Goal: Feedback & Contribution: Submit feedback/report problem

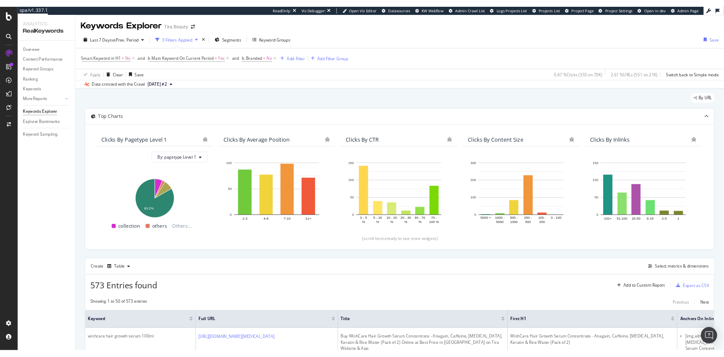
scroll to position [62, 0]
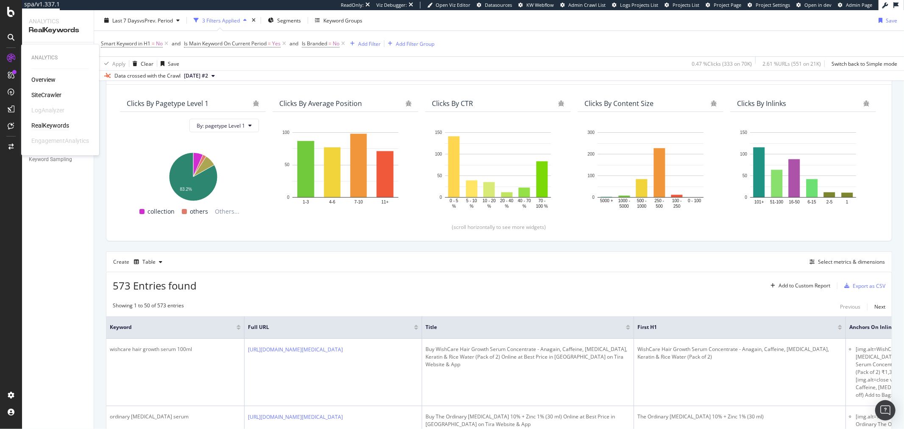
click at [48, 90] on div "Overview SiteCrawler LogAnalyzer RealKeywords EngagementAnalytics" at bounding box center [60, 111] width 58 height 70
click at [47, 92] on div "SiteCrawler" at bounding box center [46, 95] width 30 height 8
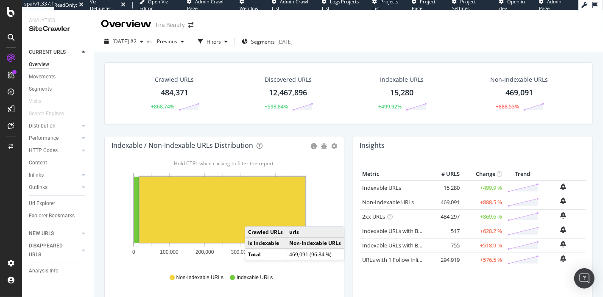
click at [90, 42] on div "CURRENT URLS Overview Movements Segments Visits Search Engines Distribution Top…" at bounding box center [58, 169] width 72 height 256
click at [147, 47] on div "[DATE] #2" at bounding box center [124, 41] width 46 height 13
click at [440, 47] on div "2025 Aug. 26th #2 vs Previous Filters Segments 2025-08-26" at bounding box center [348, 43] width 509 height 17
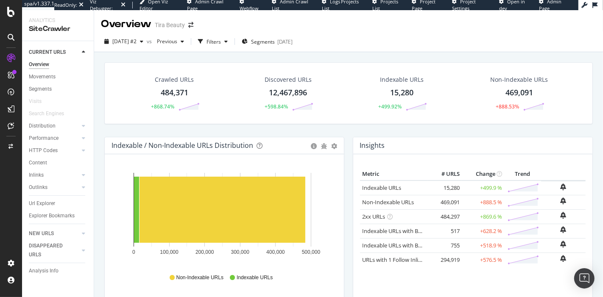
click at [583, 94] on div "Crawled URLs 484,371 +868.74% Discovered URLs 12,467,896 +598.84% Indexable URL…" at bounding box center [348, 93] width 488 height 62
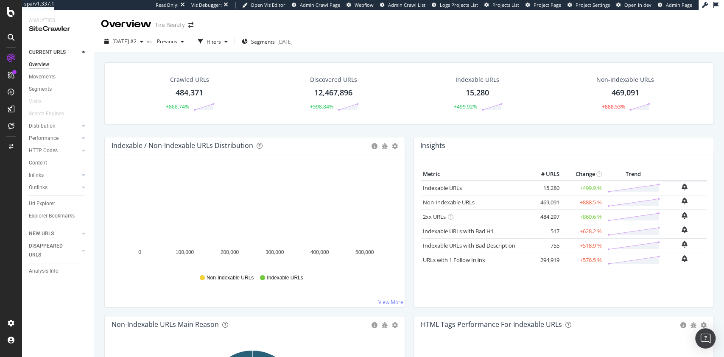
drag, startPoint x: 581, startPoint y: 1, endPoint x: 423, endPoint y: 68, distance: 171.4
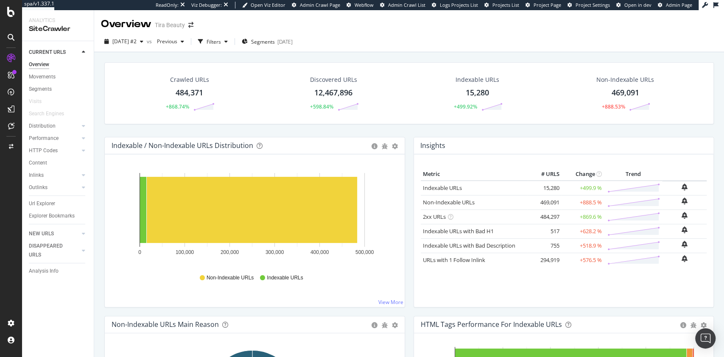
click at [423, 68] on div "Crawled URLs 484,371 +868.74% Discovered URLs 12,467,896 +598.84% Indexable URL…" at bounding box center [408, 93] width 609 height 62
click at [329, 296] on div "Hold CTRL while clicking to filter the report. 0 100,000 200,000 300,000 400,00…" at bounding box center [255, 230] width 300 height 153
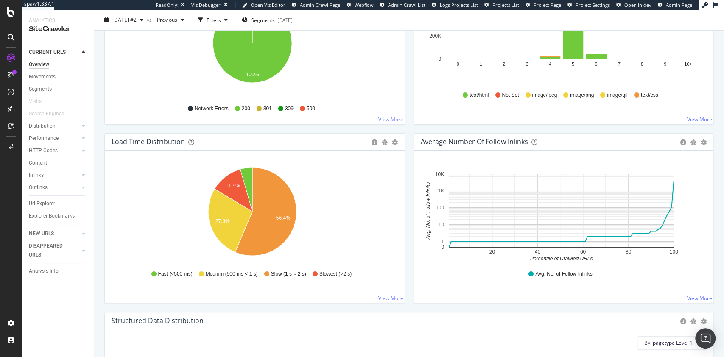
scroll to position [565, 0]
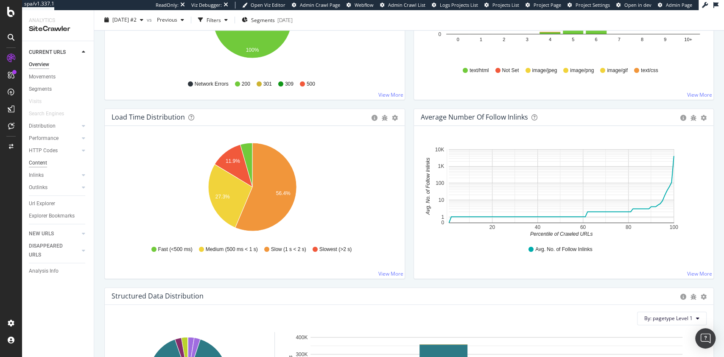
click at [36, 163] on div "Content" at bounding box center [38, 163] width 18 height 9
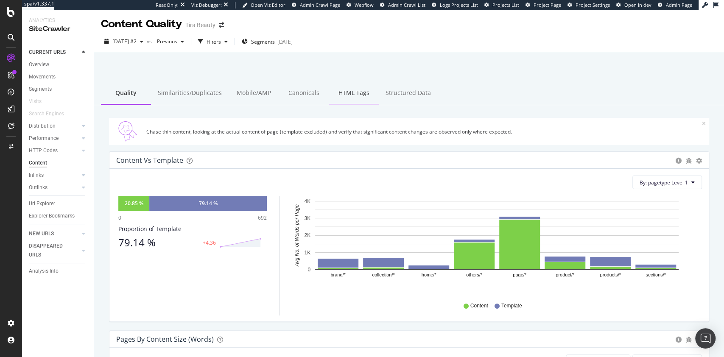
click at [336, 92] on div "HTML Tags" at bounding box center [354, 93] width 50 height 23
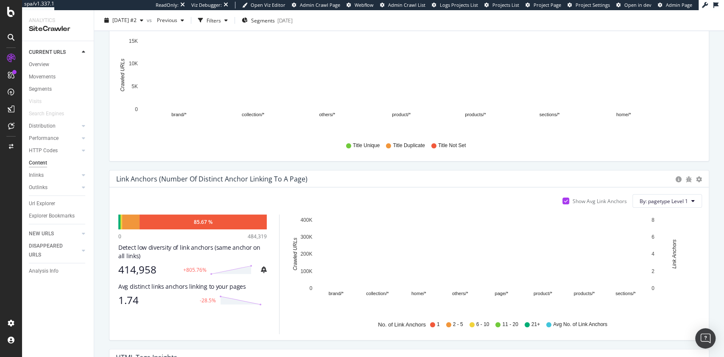
scroll to position [452, 0]
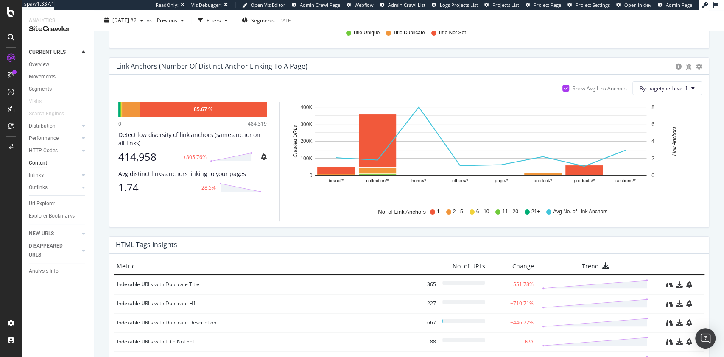
click at [714, 77] on div "Are HTML tags (H1, Title, Meta-description) unique and specific to each page? A…" at bounding box center [409, 52] width 630 height 798
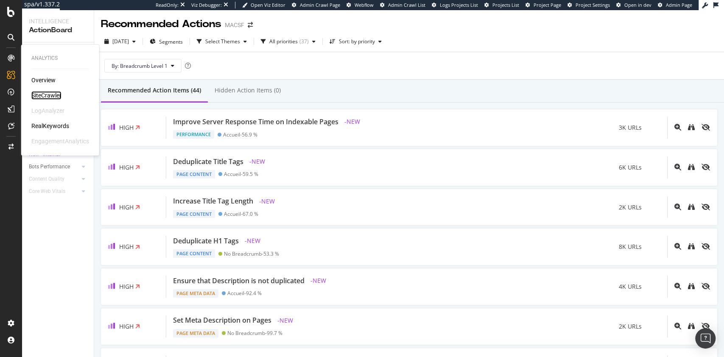
click at [36, 93] on div "SiteCrawler" at bounding box center [46, 95] width 30 height 8
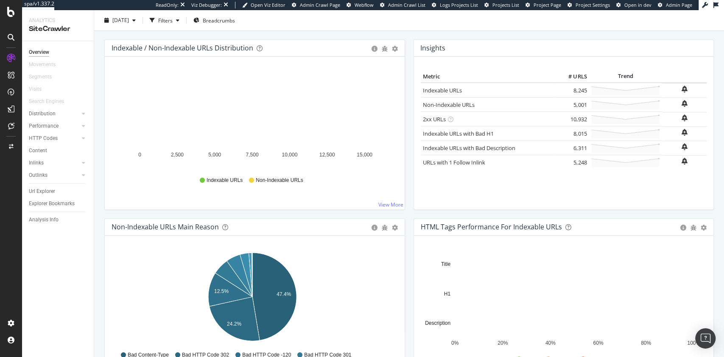
scroll to position [282, 0]
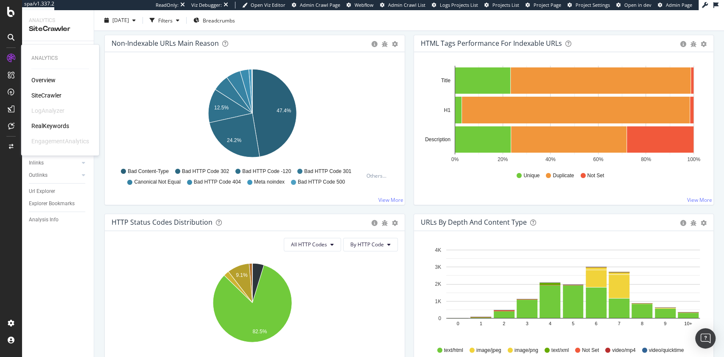
click at [54, 124] on div "RealKeywords" at bounding box center [50, 126] width 38 height 8
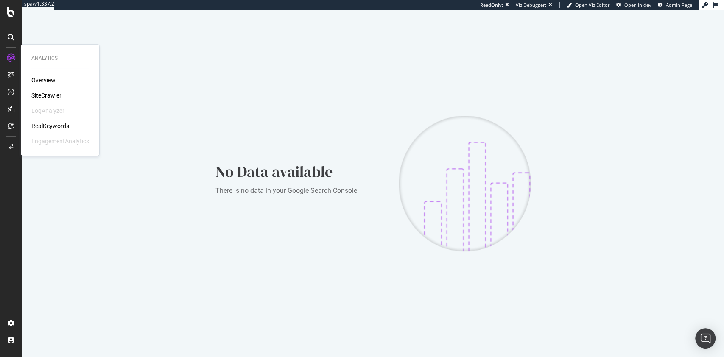
click at [53, 98] on div "SiteCrawler" at bounding box center [46, 95] width 30 height 8
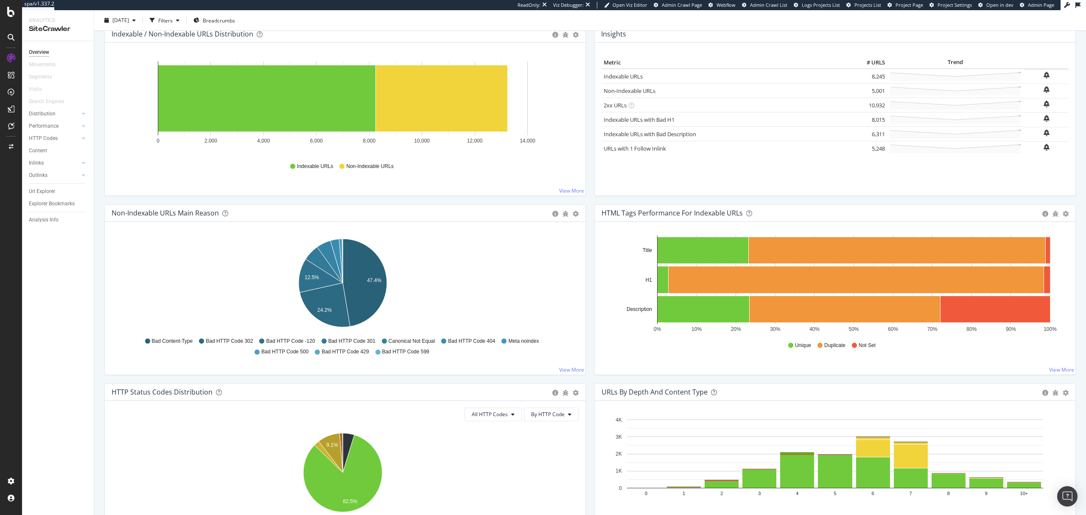
scroll to position [170, 0]
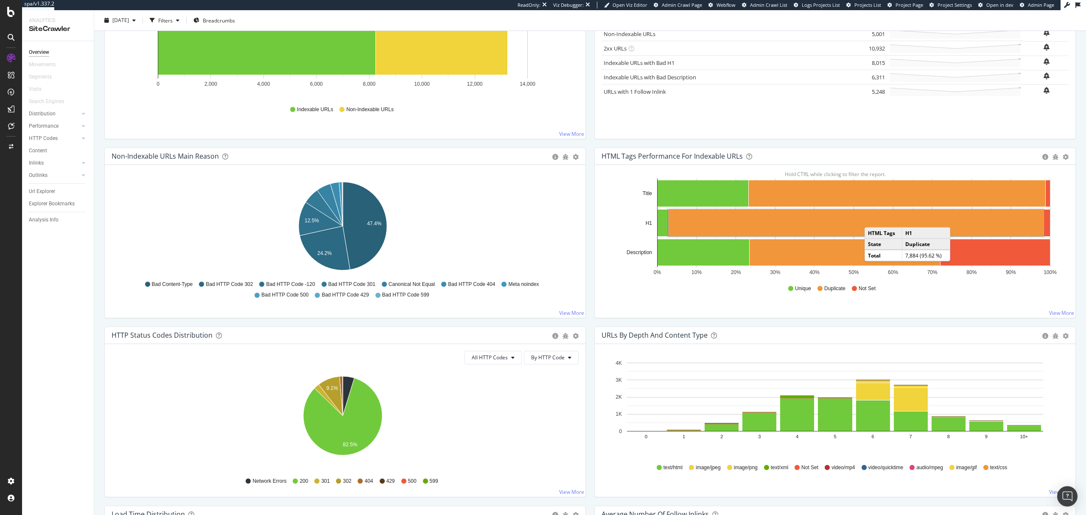
click at [723, 220] on rect "A chart." at bounding box center [855, 222] width 375 height 27
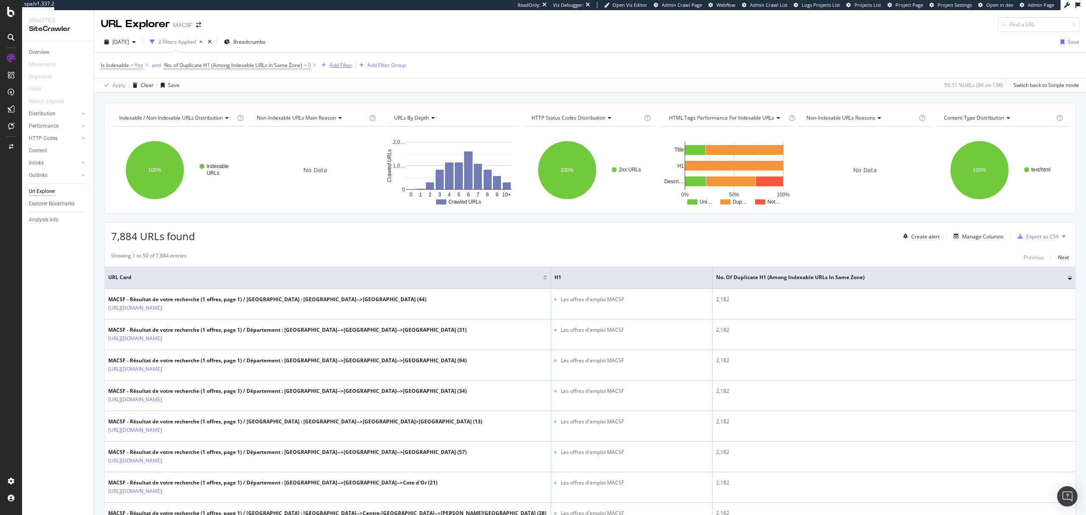
click at [336, 64] on div "Add Filter" at bounding box center [340, 64] width 22 height 7
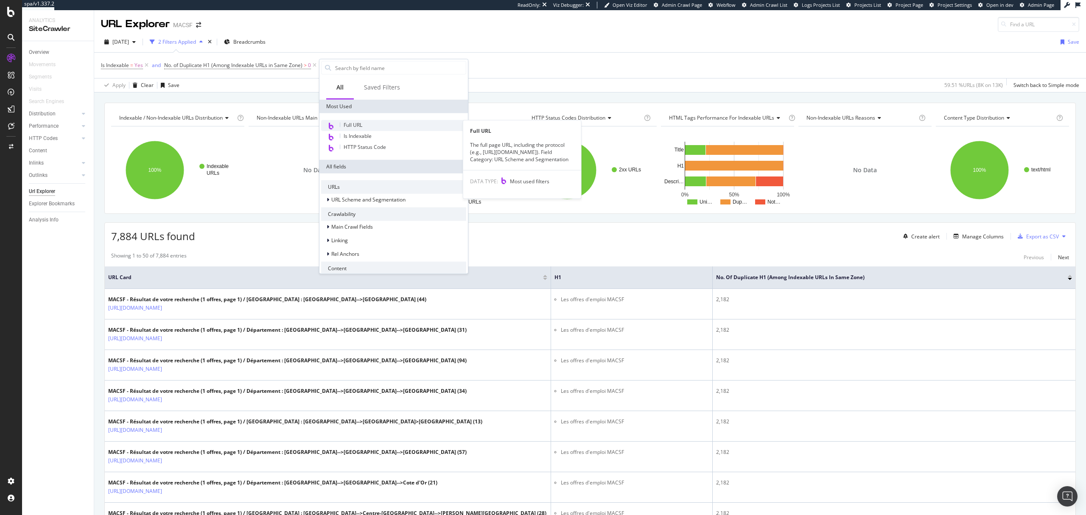
click at [377, 127] on div "Full URL" at bounding box center [393, 125] width 145 height 11
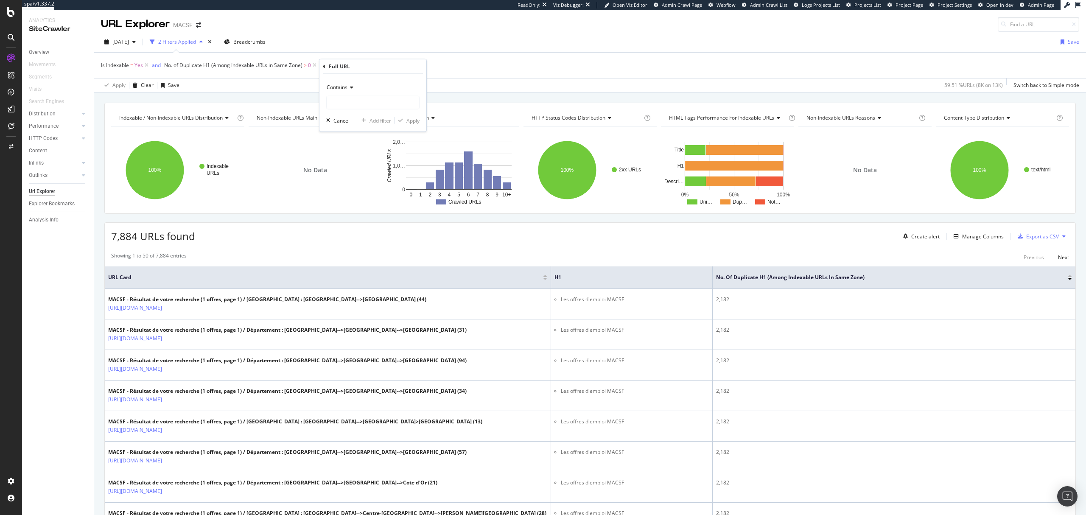
click at [322, 67] on div "Full URL Contains Cancel Add filter Apply" at bounding box center [372, 95] width 107 height 72
click at [323, 67] on icon at bounding box center [324, 66] width 3 height 5
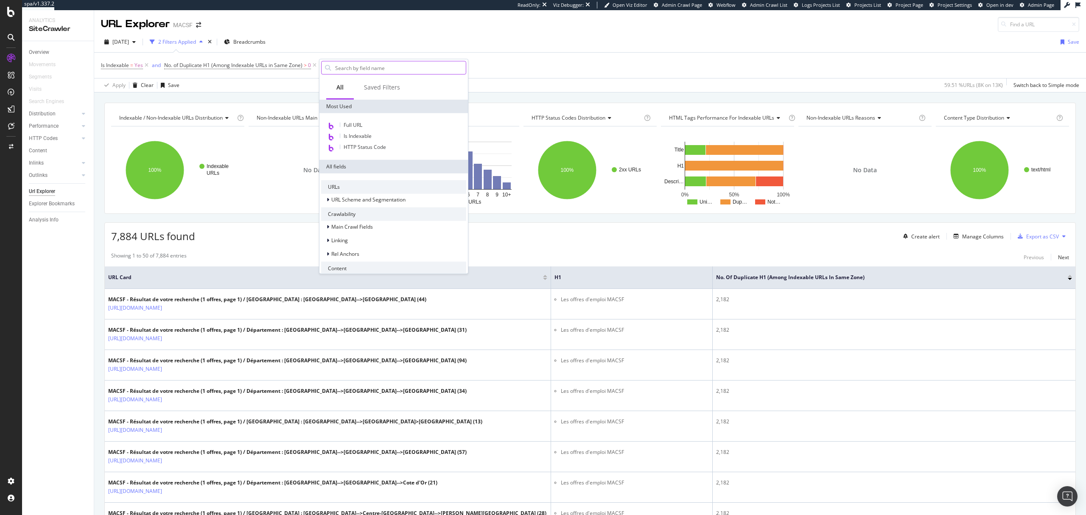
click at [382, 64] on input "text" at bounding box center [399, 67] width 131 height 13
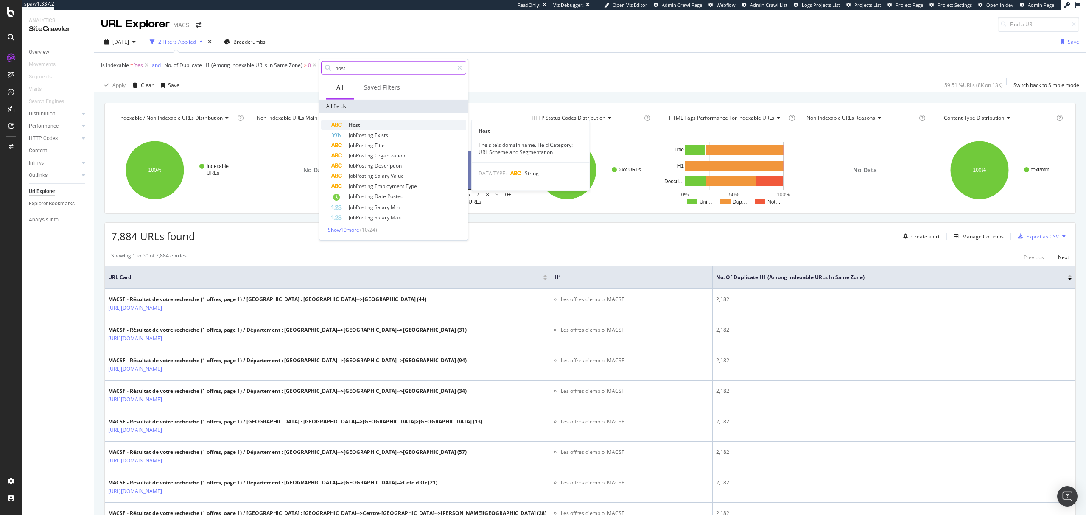
type input "host"
click at [382, 123] on div "Host" at bounding box center [398, 125] width 135 height 10
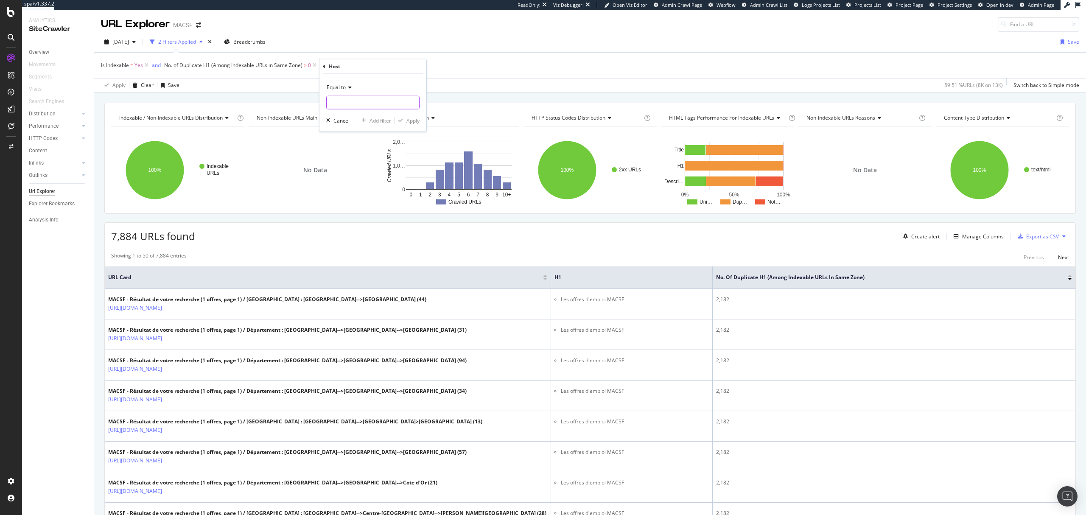
click at [353, 100] on input "text" at bounding box center [373, 103] width 92 height 14
click at [366, 123] on span "www.macsf.fr" at bounding box center [360, 122] width 62 height 7
type input "www.macsf.fr"
click at [414, 121] on div "Apply" at bounding box center [412, 120] width 13 height 7
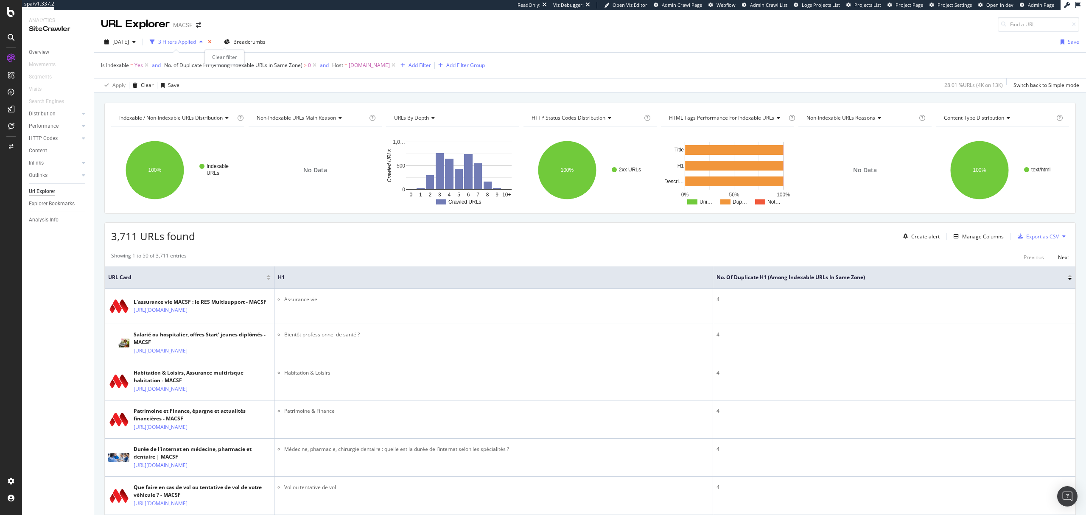
click at [212, 42] on icon "times" at bounding box center [210, 41] width 4 height 5
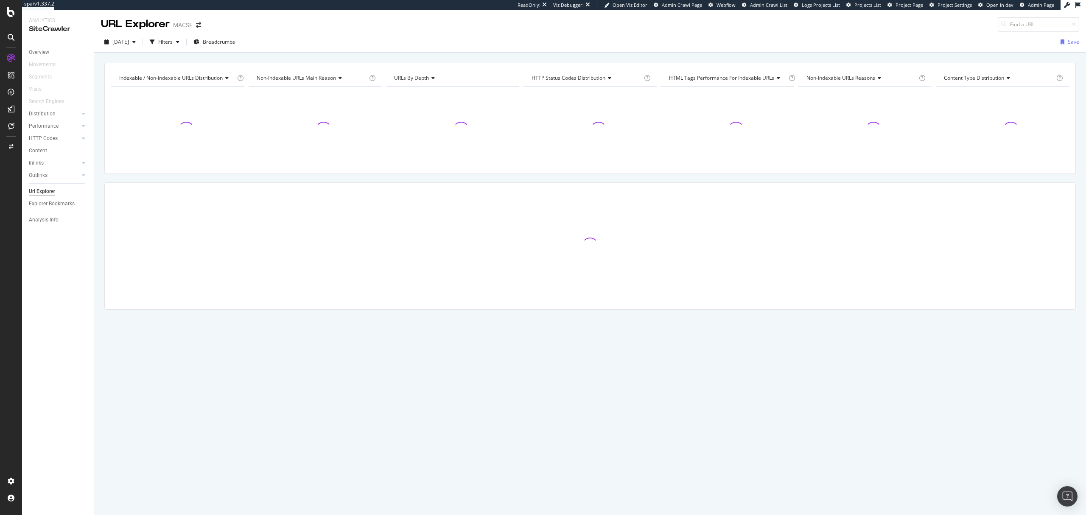
click at [27, 50] on div "Overview Movements Segments Visits Search Engines Distribution Top Charts Insig…" at bounding box center [58, 278] width 72 height 474
click at [36, 52] on div "Overview" at bounding box center [39, 52] width 20 height 9
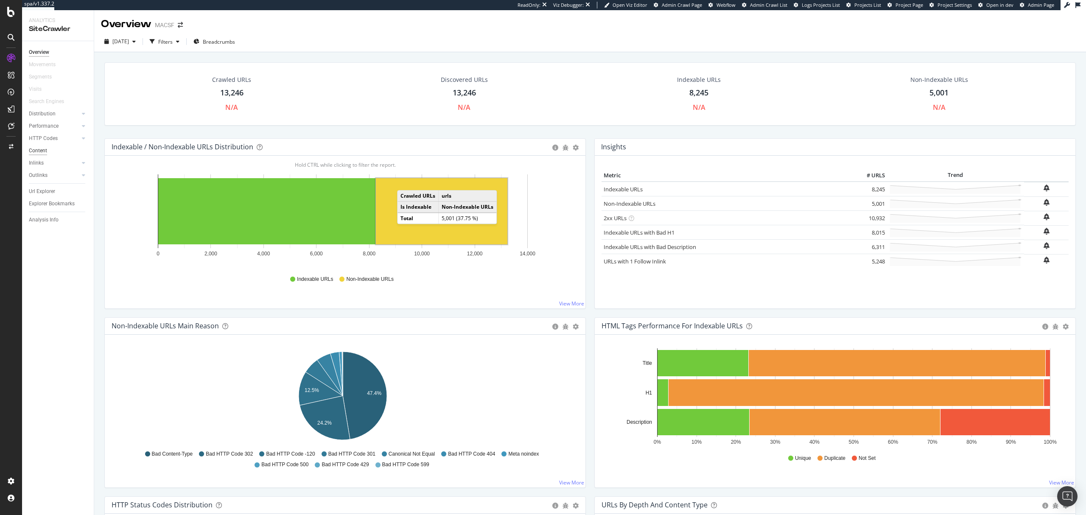
click at [32, 146] on div "Content" at bounding box center [38, 150] width 18 height 9
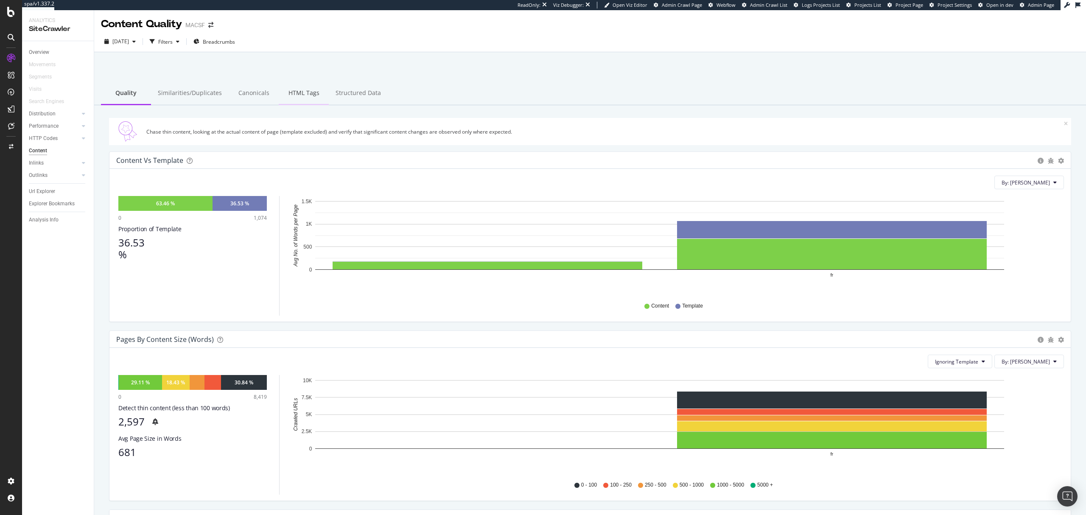
click at [294, 91] on div "HTML Tags" at bounding box center [304, 93] width 50 height 23
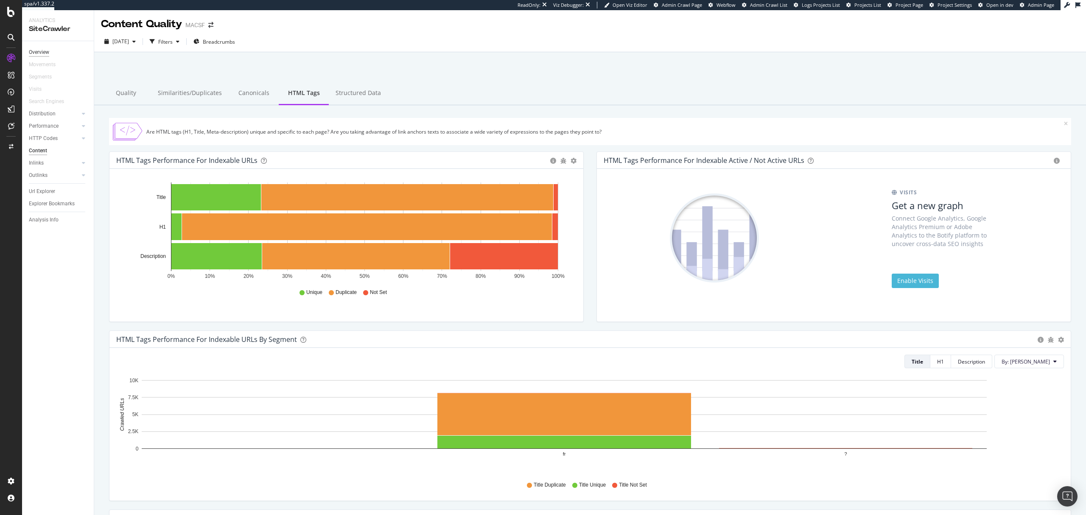
click at [42, 53] on div "Overview" at bounding box center [39, 52] width 20 height 9
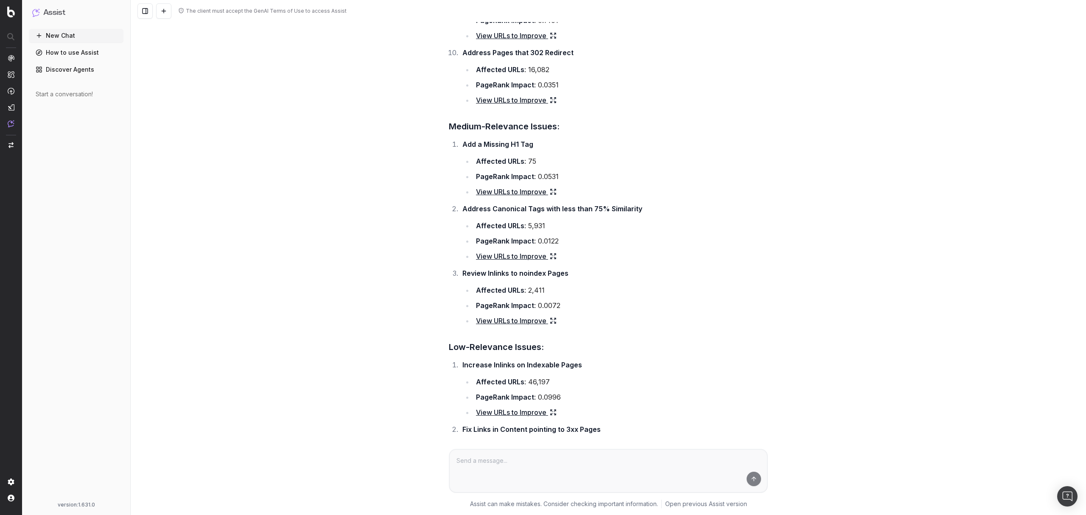
scroll to position [555, 0]
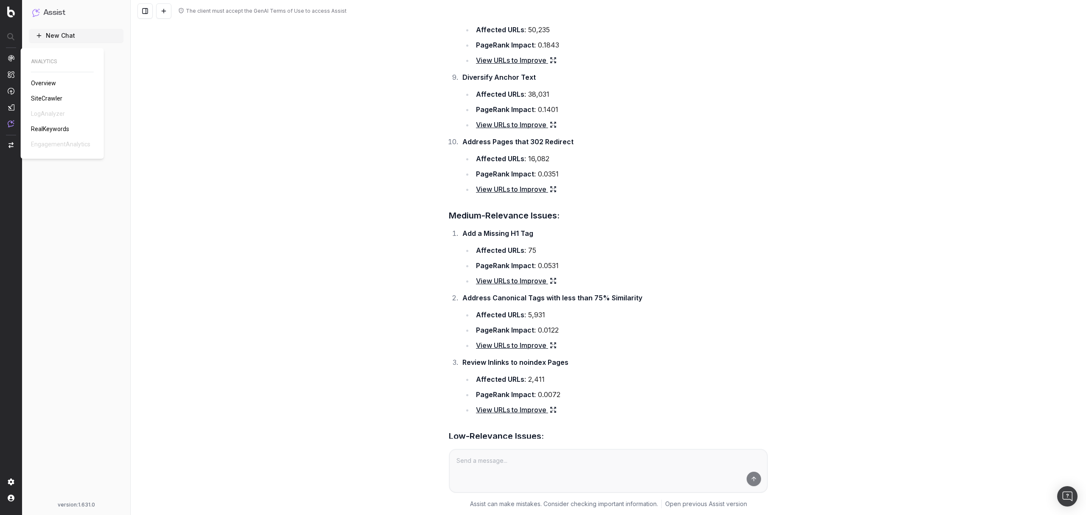
click at [40, 98] on span "SiteCrawler" at bounding box center [46, 98] width 31 height 7
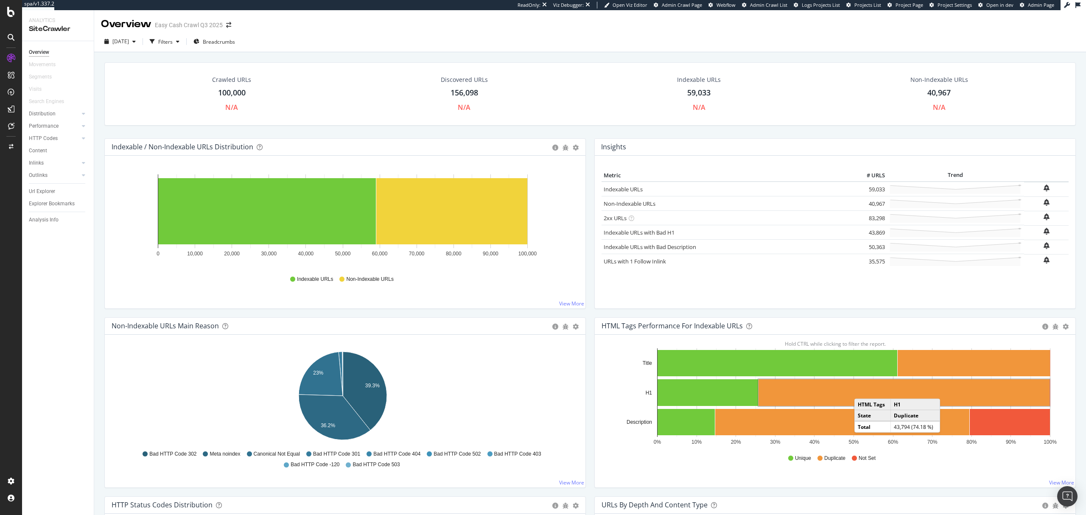
click at [859, 391] on rect "A chart." at bounding box center [903, 392] width 291 height 27
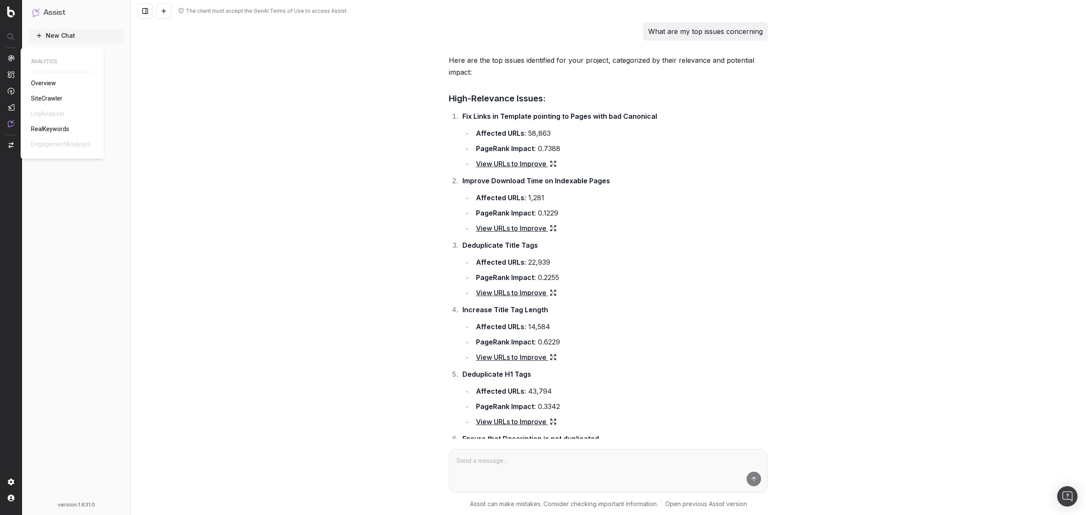
click at [44, 99] on span "SiteCrawler" at bounding box center [46, 98] width 31 height 7
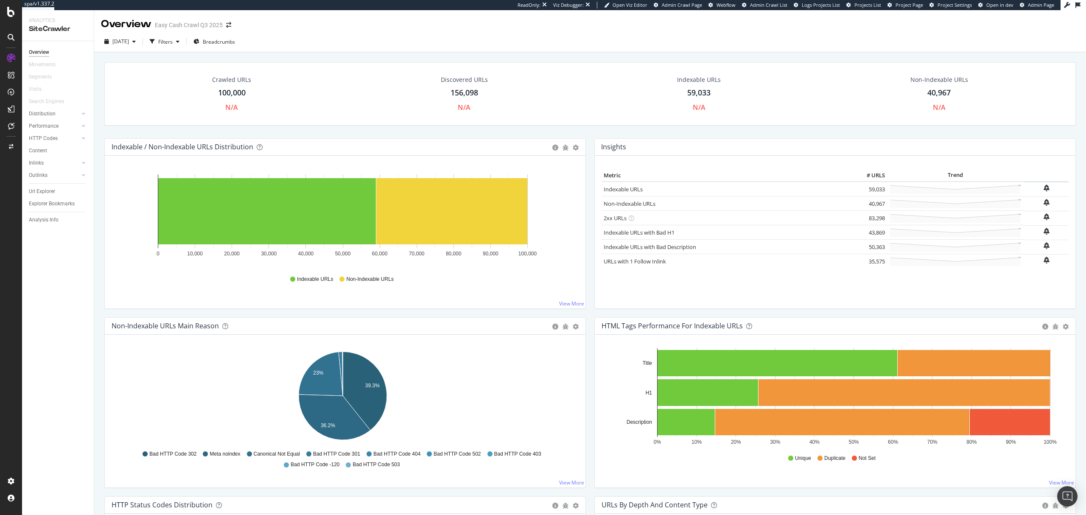
click at [958, 4] on span "Project Settings" at bounding box center [954, 5] width 34 height 6
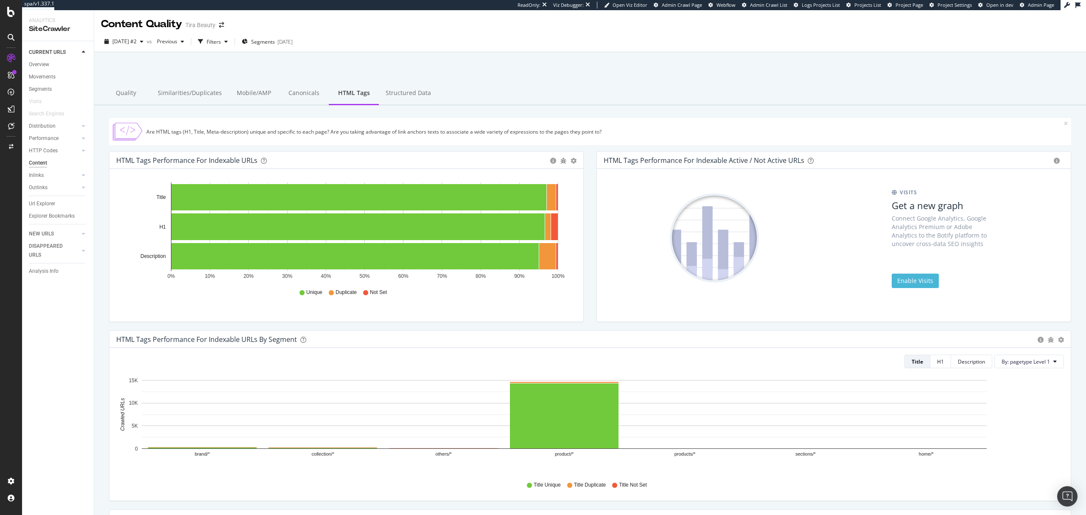
scroll to position [389, 0]
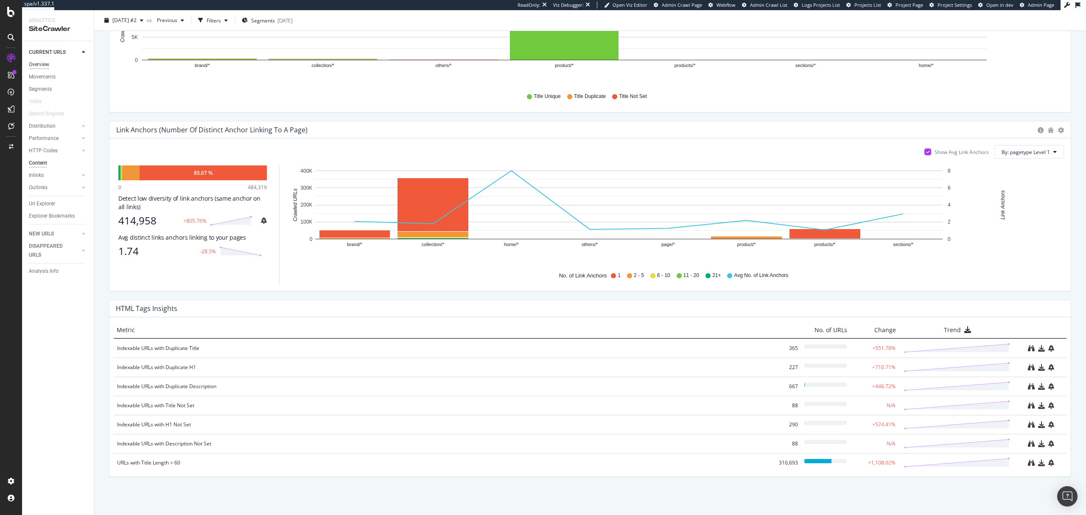
click at [36, 64] on div "Overview" at bounding box center [39, 64] width 20 height 9
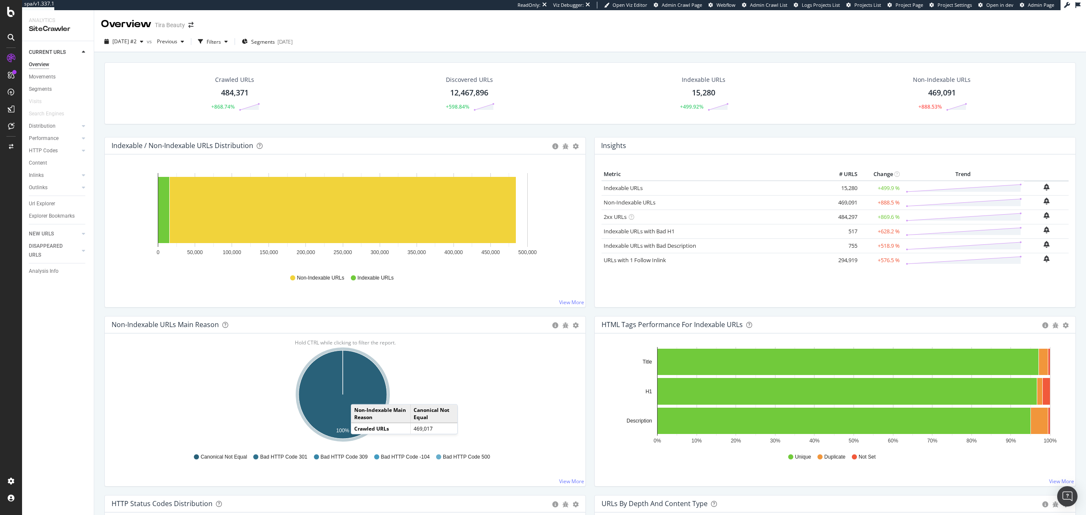
click at [360, 396] on icon "A chart." at bounding box center [343, 394] width 88 height 88
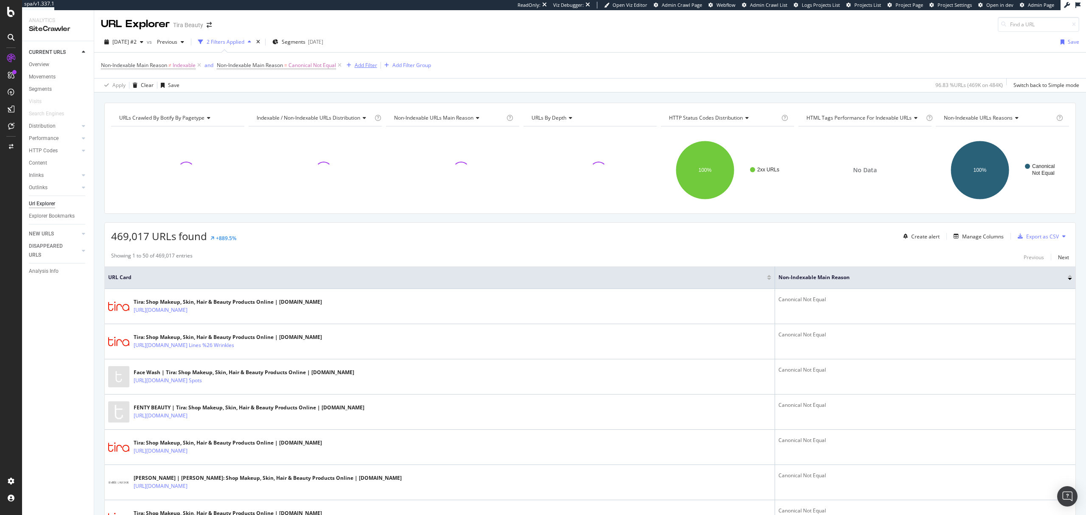
click at [362, 67] on div "Add Filter" at bounding box center [366, 64] width 22 height 7
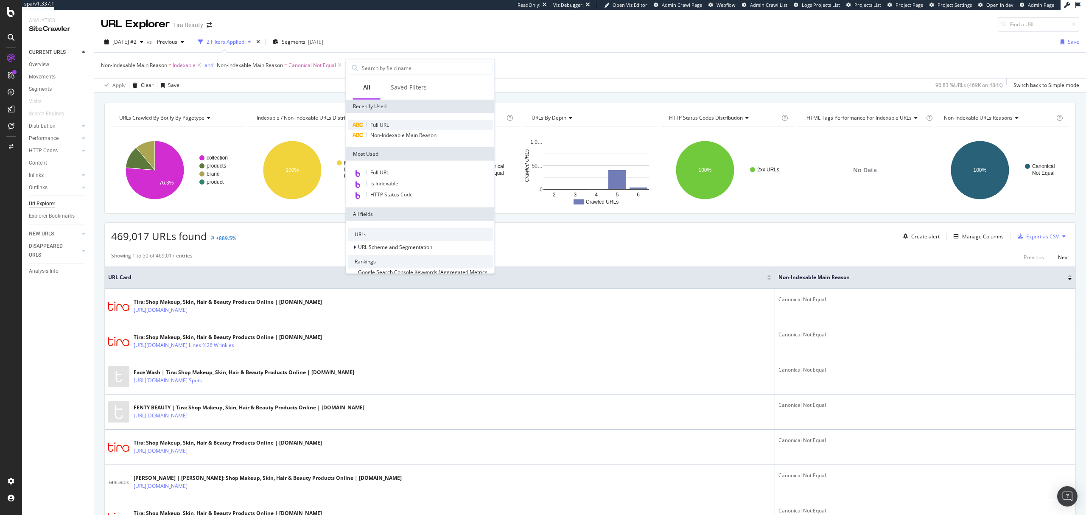
click at [380, 128] on div "Full URL" at bounding box center [420, 125] width 145 height 10
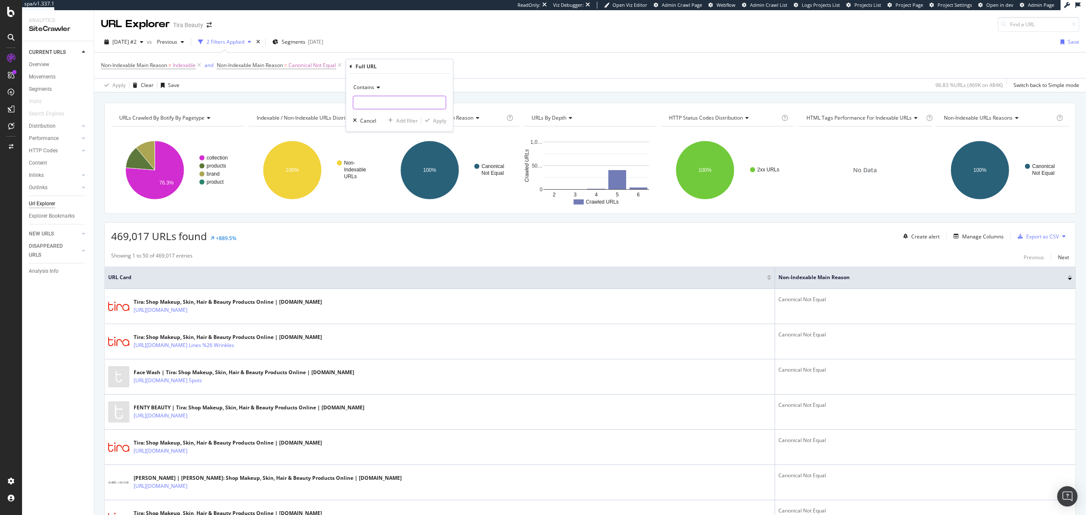
click at [386, 103] on input "text" at bounding box center [399, 103] width 92 height 14
type input "?"
click at [377, 82] on div "Contains" at bounding box center [399, 88] width 93 height 14
click at [385, 181] on span "Doesn't contain" at bounding box center [375, 181] width 37 height 7
click at [438, 120] on div "Apply" at bounding box center [439, 120] width 13 height 7
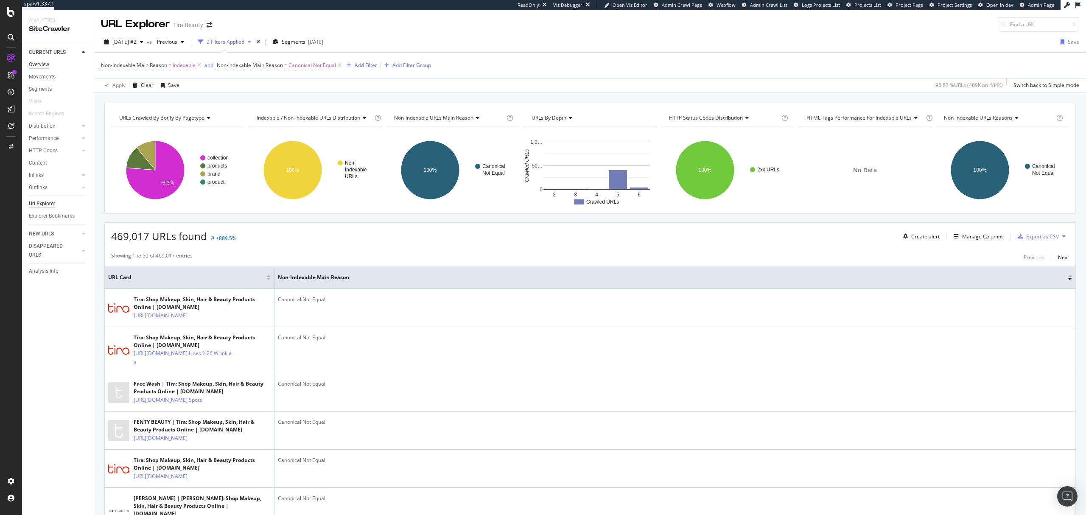
click at [36, 64] on div "Overview" at bounding box center [39, 64] width 20 height 9
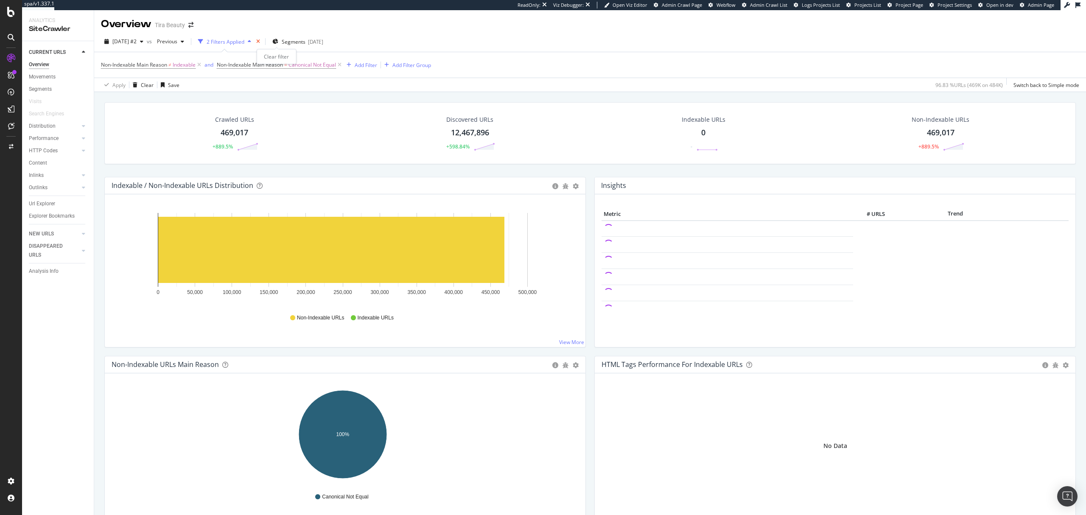
click at [260, 43] on icon "times" at bounding box center [258, 41] width 4 height 5
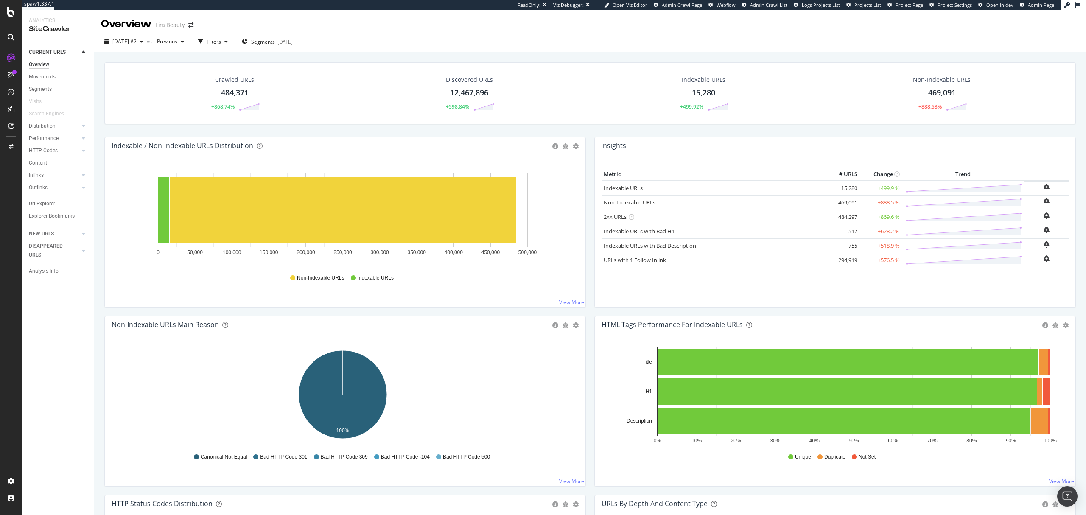
click at [591, 133] on div "Crawled URLs 484,371 +868.74% Discovered URLs 12,467,896 +598.84% Indexable URL…" at bounding box center [590, 99] width 980 height 75
click at [393, 218] on rect "A chart." at bounding box center [343, 210] width 346 height 66
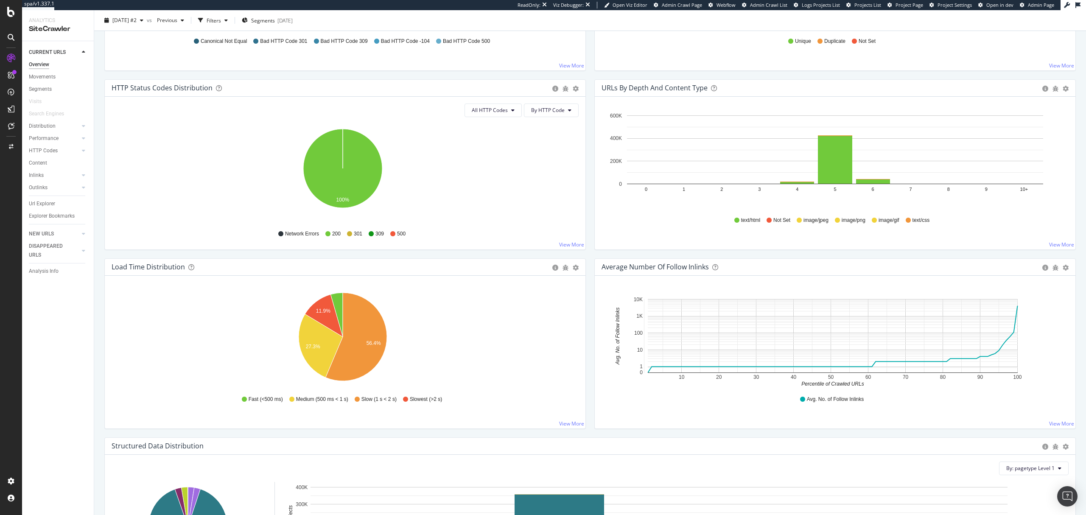
scroll to position [396, 0]
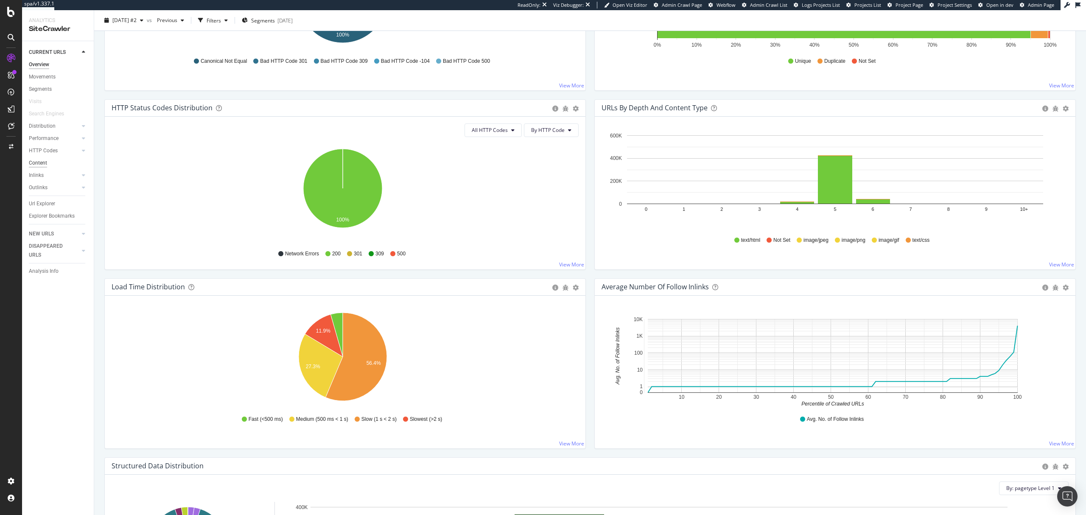
click at [41, 163] on div "Content" at bounding box center [38, 163] width 18 height 9
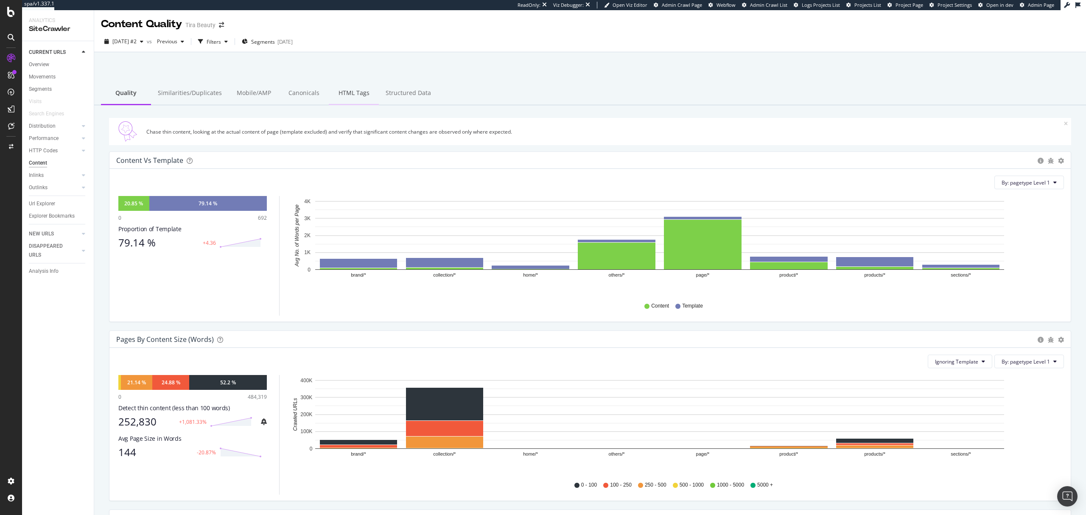
click at [343, 95] on div "HTML Tags" at bounding box center [354, 93] width 50 height 23
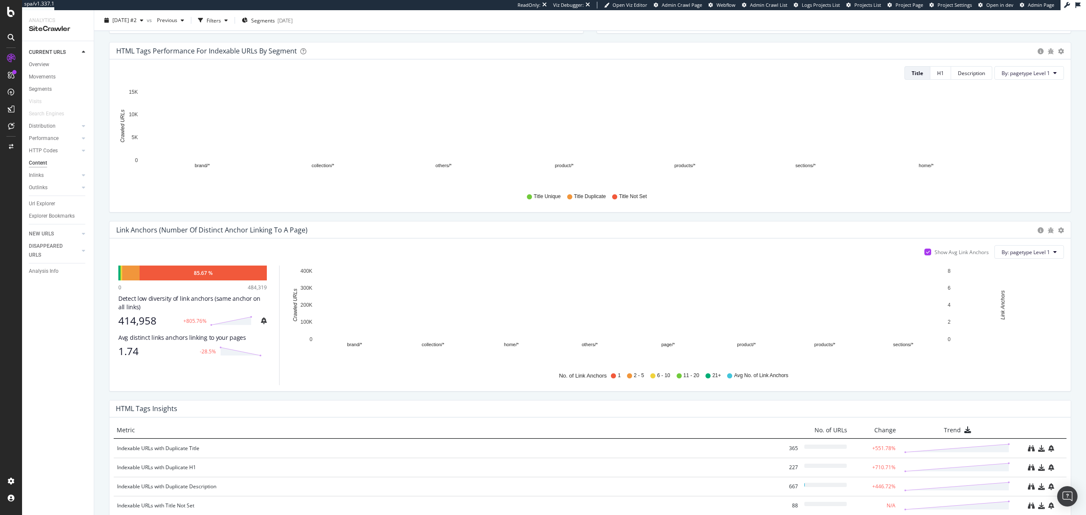
scroll to position [276, 0]
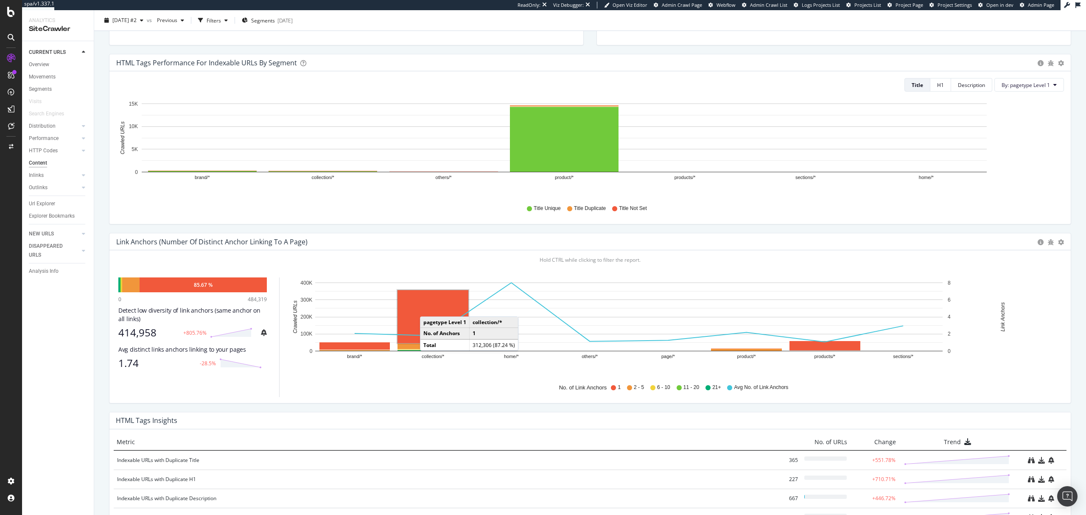
click at [428, 309] on rect "A chart." at bounding box center [432, 316] width 71 height 53
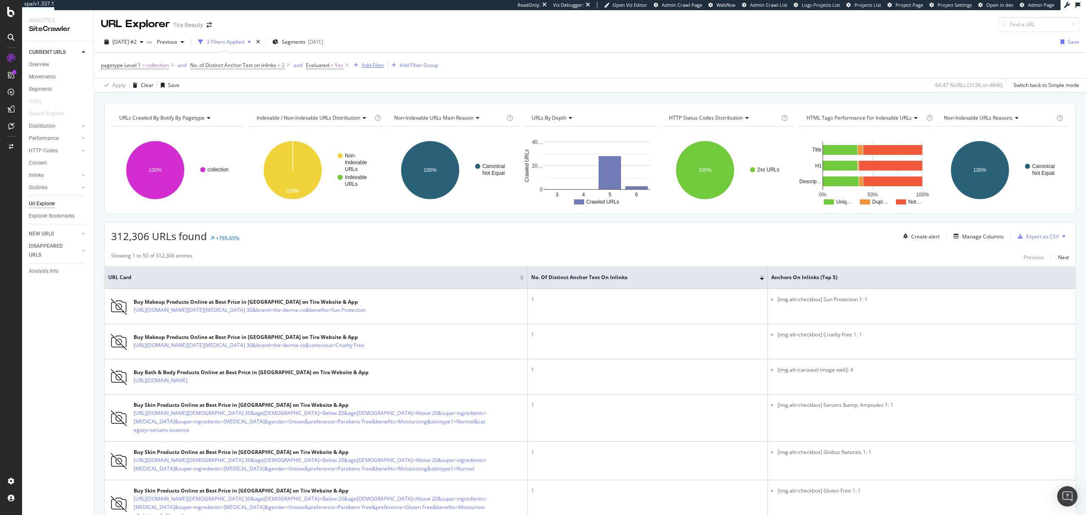
click at [382, 64] on div "Add Filter" at bounding box center [373, 64] width 22 height 7
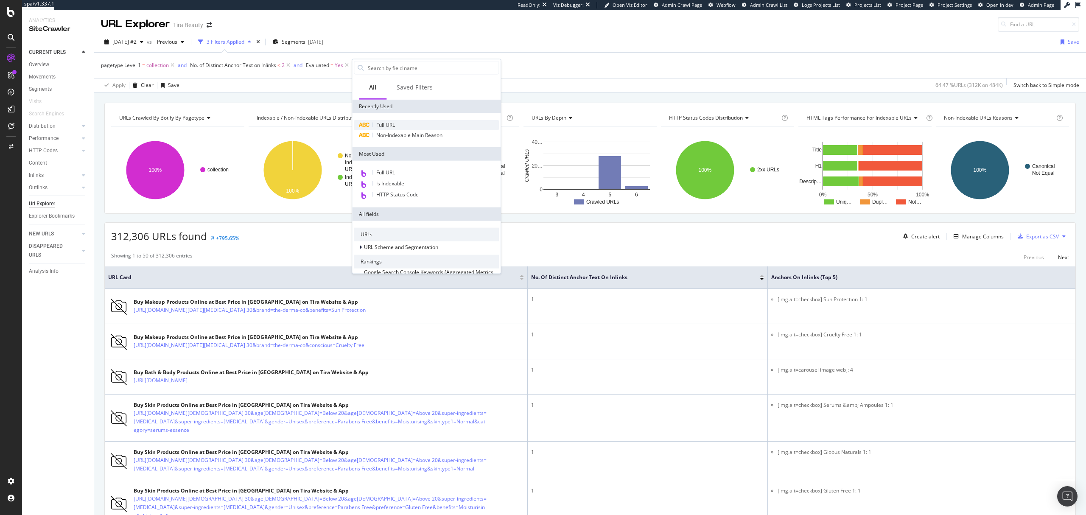
click at [397, 124] on div "Full URL" at bounding box center [426, 125] width 145 height 10
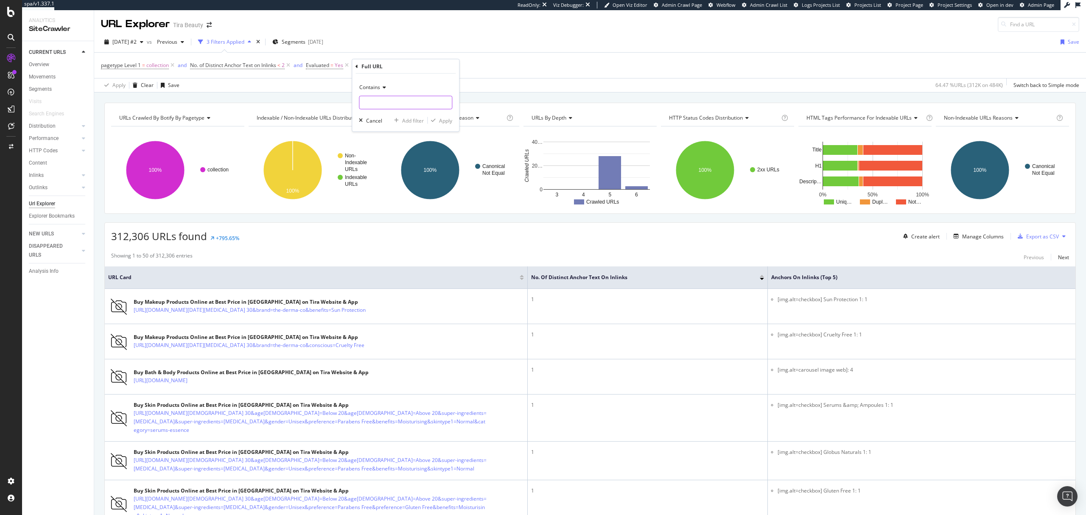
click at [410, 102] on input "text" at bounding box center [405, 103] width 92 height 14
type input "?"
click at [376, 88] on span "Contains" at bounding box center [369, 87] width 21 height 7
click at [383, 180] on span "Doesn't contain" at bounding box center [381, 181] width 37 height 7
click at [444, 119] on div "Apply" at bounding box center [445, 120] width 13 height 7
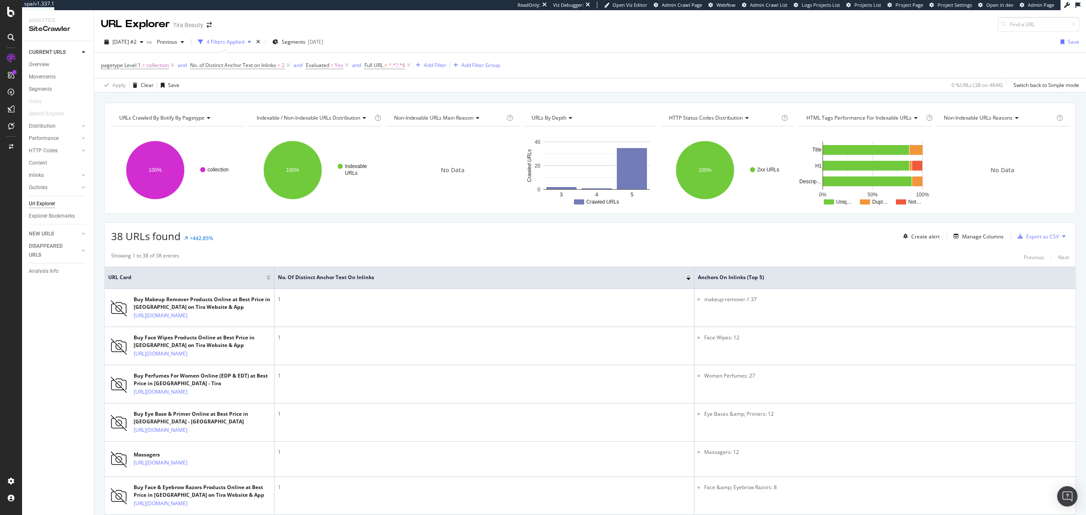
drag, startPoint x: 39, startPoint y: 63, endPoint x: 236, endPoint y: 54, distance: 197.4
click at [39, 63] on div "Overview" at bounding box center [39, 64] width 20 height 9
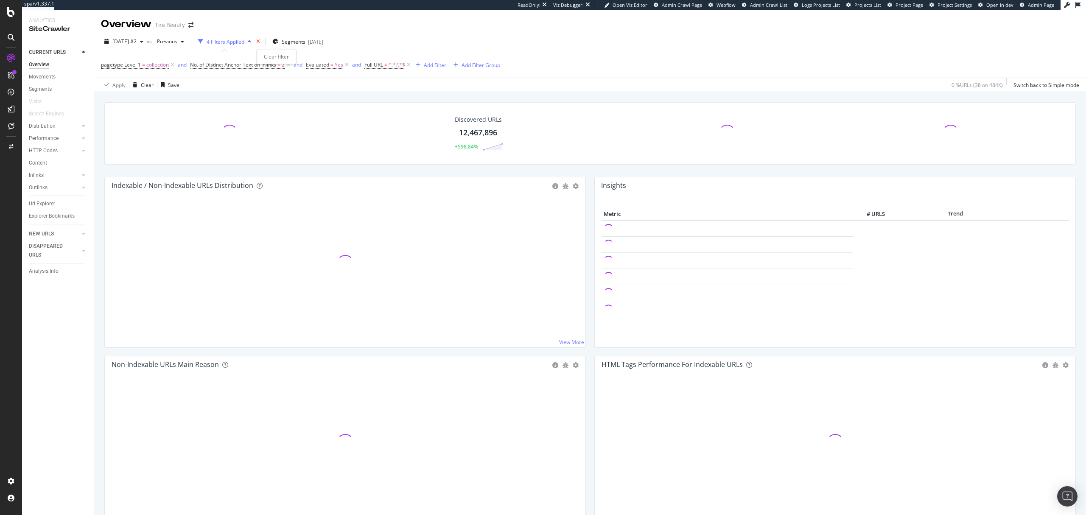
click at [260, 41] on icon "times" at bounding box center [258, 41] width 4 height 5
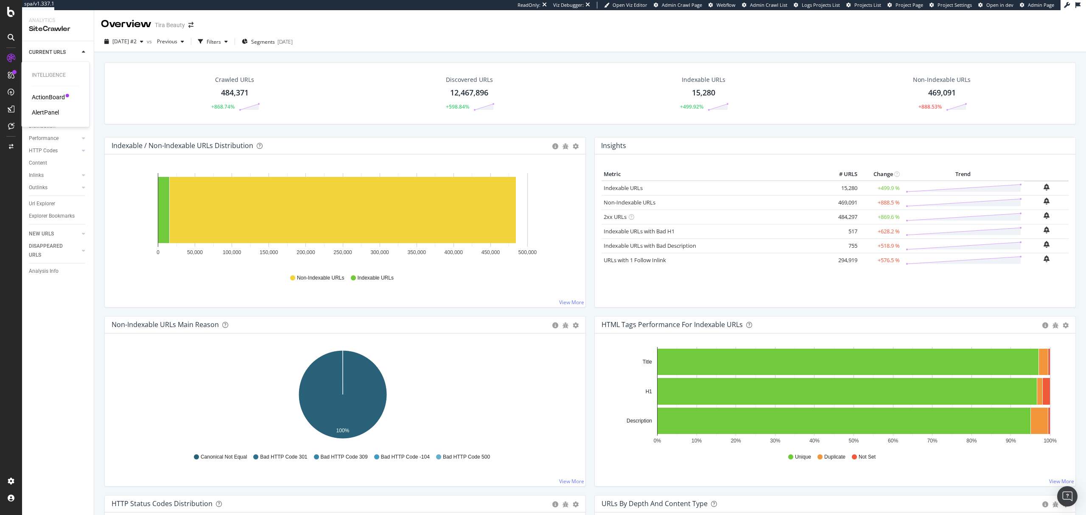
click at [51, 97] on div "ActionBoard" at bounding box center [48, 97] width 33 height 8
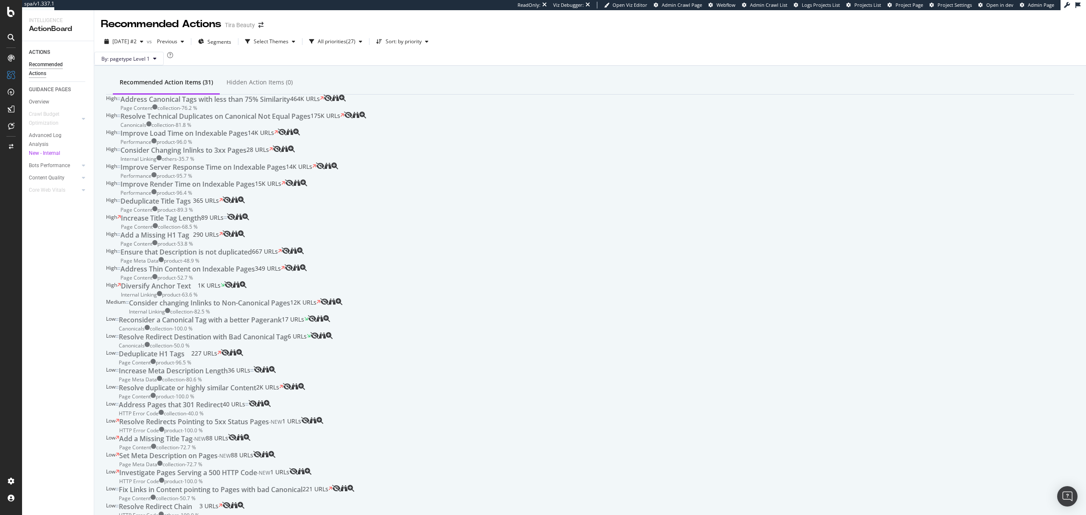
click at [288, 104] on div "Address Canonical Tags with less than 75% Similarity" at bounding box center [205, 100] width 170 height 10
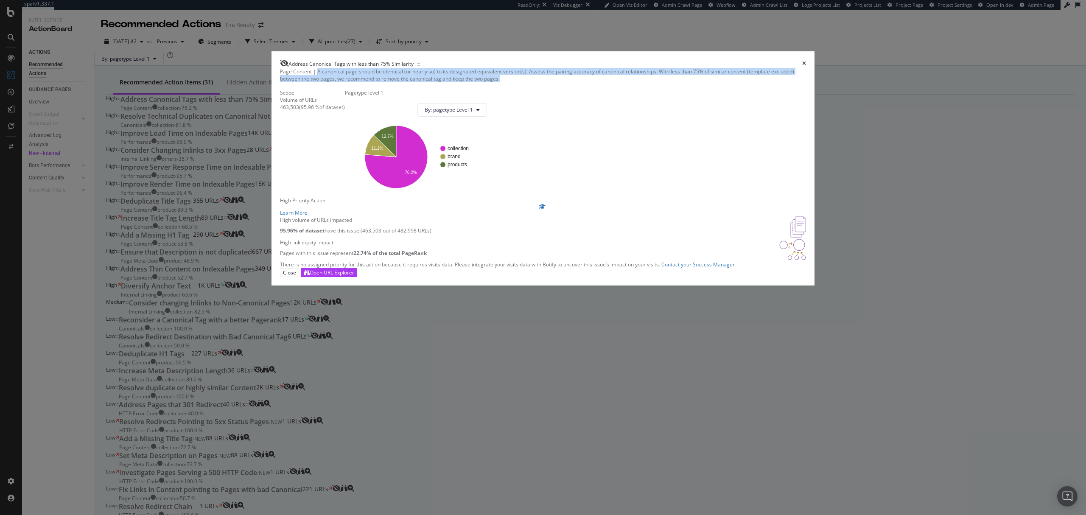
drag, startPoint x: 426, startPoint y: 117, endPoint x: 514, endPoint y: 133, distance: 89.6
click at [514, 133] on div "Page Content | A canonical page should be identical (or nearly so) to its desig…" at bounding box center [543, 168] width 526 height 200
drag, startPoint x: 391, startPoint y: 321, endPoint x: 409, endPoint y: 320, distance: 18.7
click at [409, 238] on div "High volume of URLs impacted 95.96% of dataset have this issue (463,503 out of …" at bounding box center [543, 227] width 526 height 22
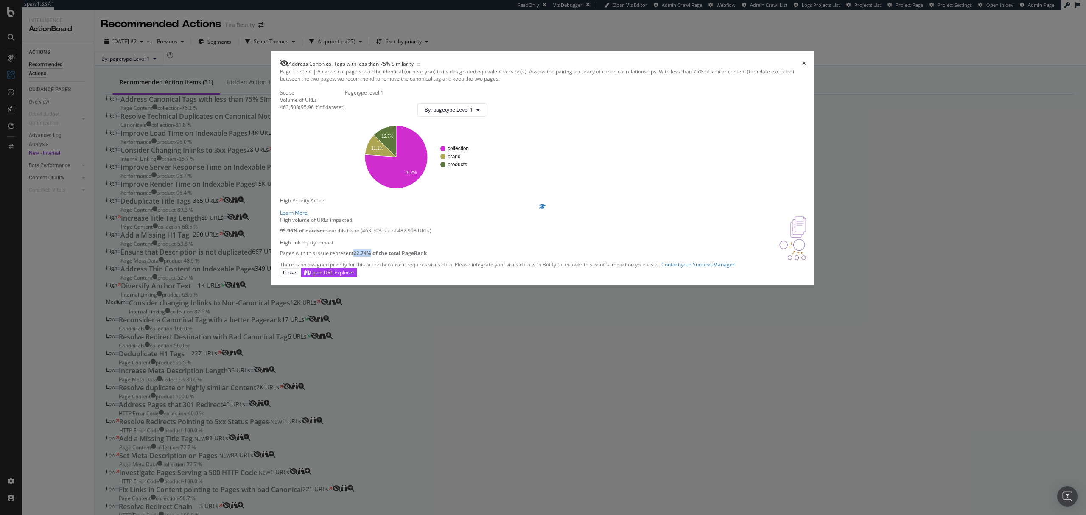
drag, startPoint x: 466, startPoint y: 362, endPoint x: 483, endPoint y: 362, distance: 17.8
click at [427, 257] on strong "22.74% of the total PageRank" at bounding box center [389, 252] width 73 height 7
click at [345, 197] on div "Scope Volume of URLs 463,503 ( 95.96 % of dataset )" at bounding box center [312, 143] width 65 height 108
click at [802, 66] on icon "times" at bounding box center [804, 63] width 4 height 5
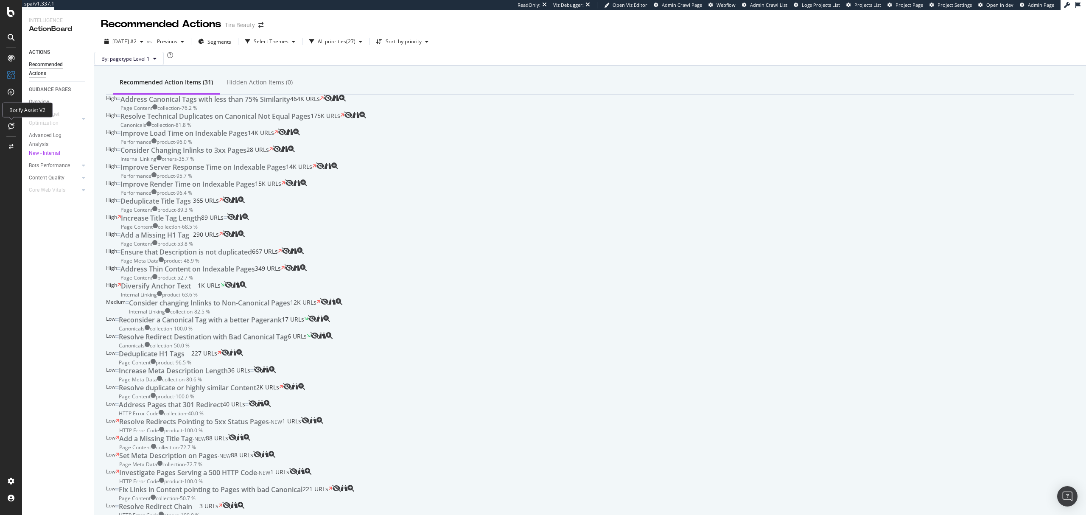
click at [9, 126] on icon at bounding box center [11, 126] width 6 height 7
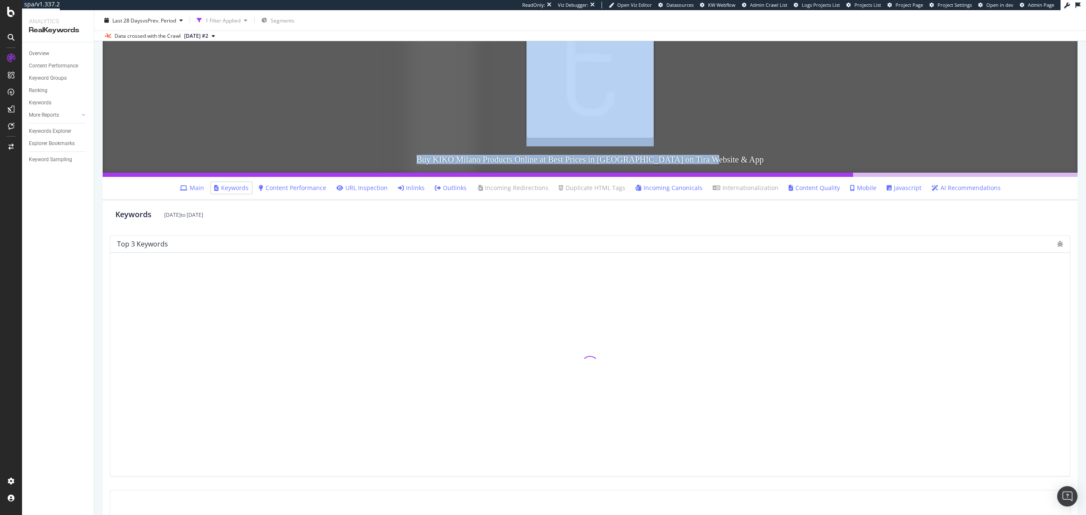
scroll to position [95, 0]
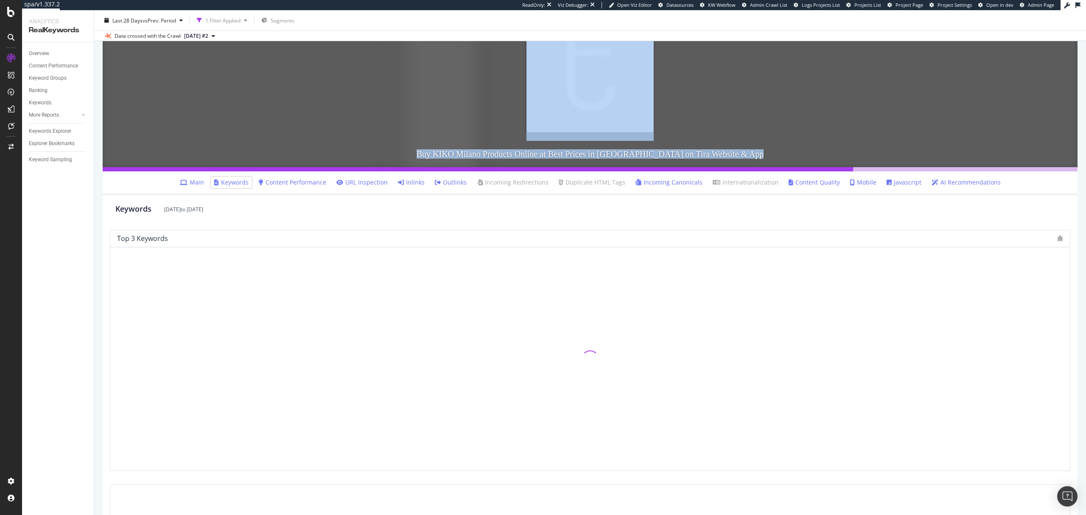
drag, startPoint x: 1085, startPoint y: 114, endPoint x: 1081, endPoint y: 170, distance: 56.1
click at [1081, 170] on div "URL Details Tira Beauty Last 28 Days vs Prev. Period 1 Filter Applied Segments …" at bounding box center [589, 262] width 991 height 505
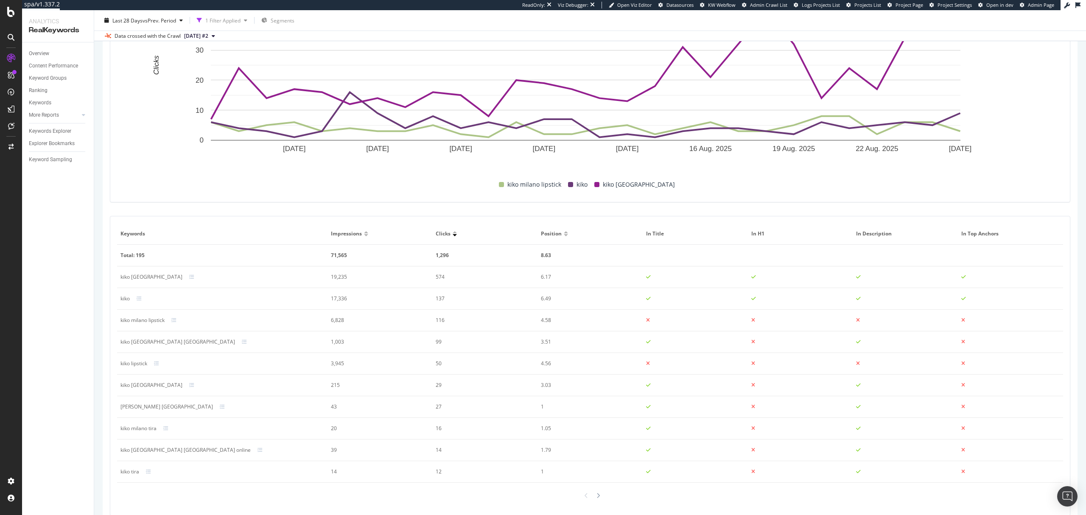
scroll to position [382, 0]
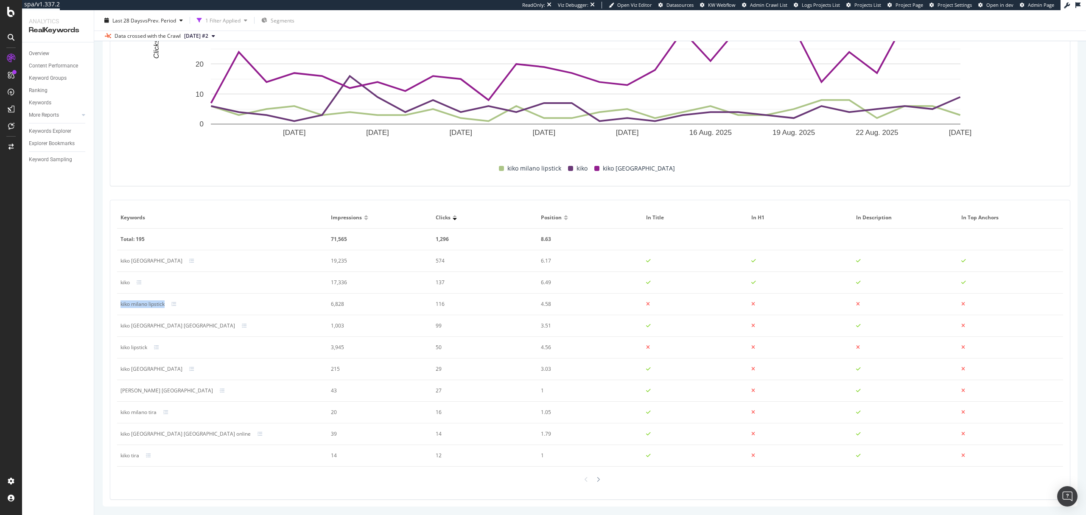
drag, startPoint x: 117, startPoint y: 304, endPoint x: 165, endPoint y: 302, distance: 47.5
click at [165, 302] on td "kiko milano lipstick" at bounding box center [222, 304] width 210 height 22
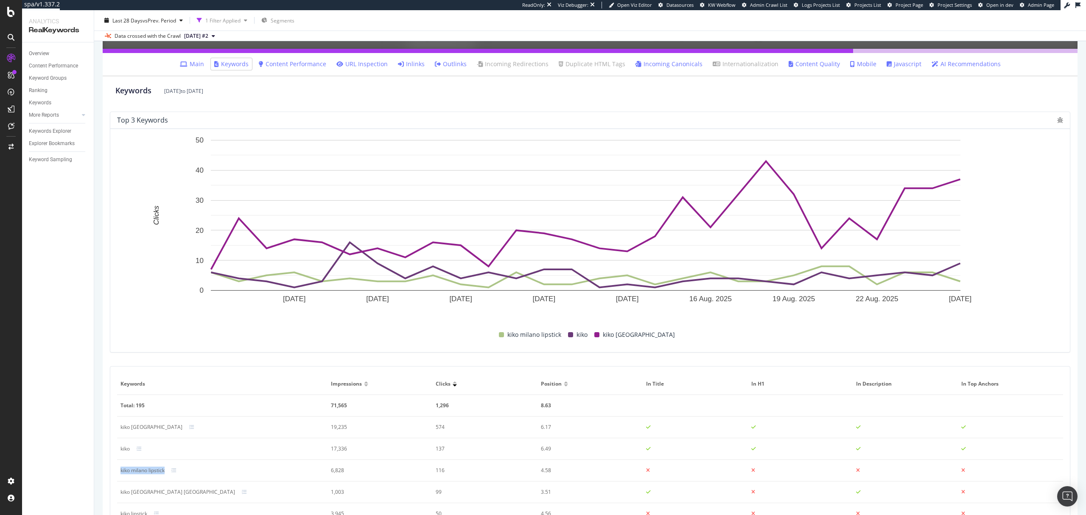
scroll to position [212, 0]
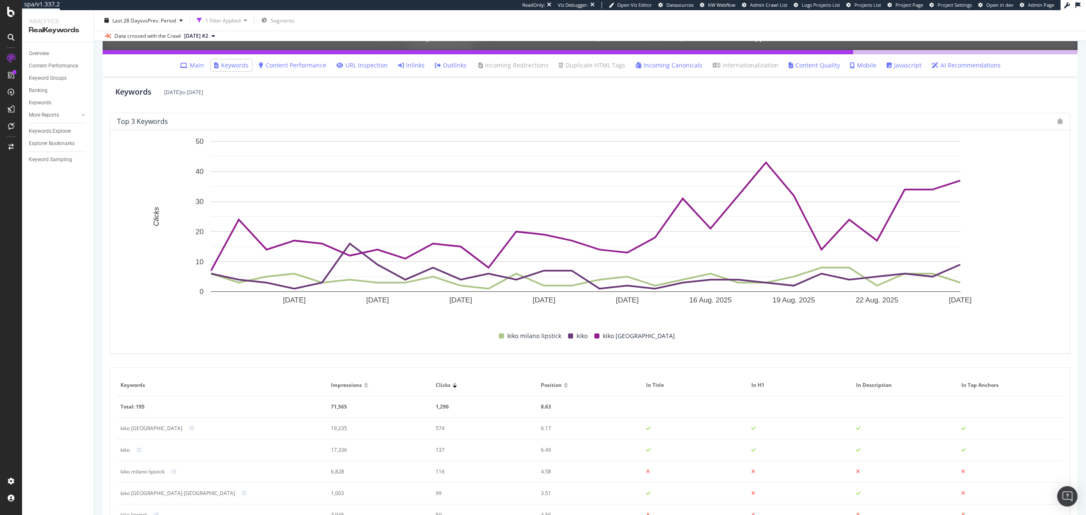
click at [895, 67] on link "Javascript" at bounding box center [903, 65] width 35 height 8
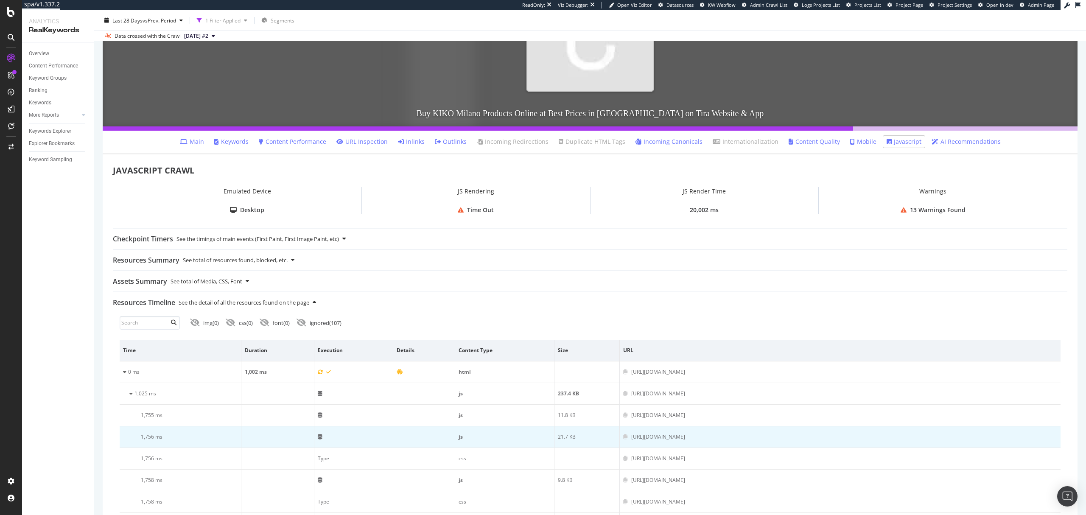
scroll to position [113, 0]
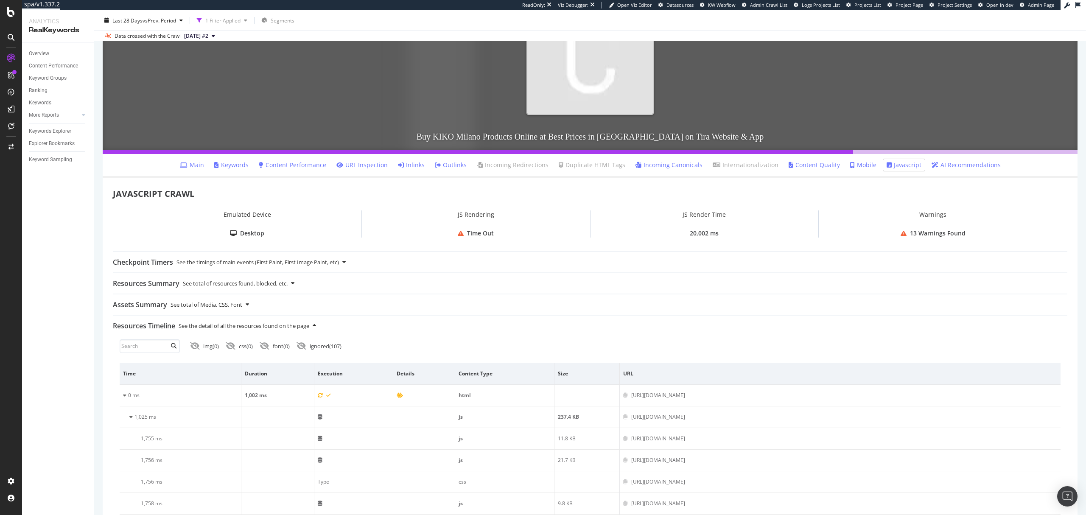
click at [202, 167] on link "Main" at bounding box center [192, 165] width 24 height 8
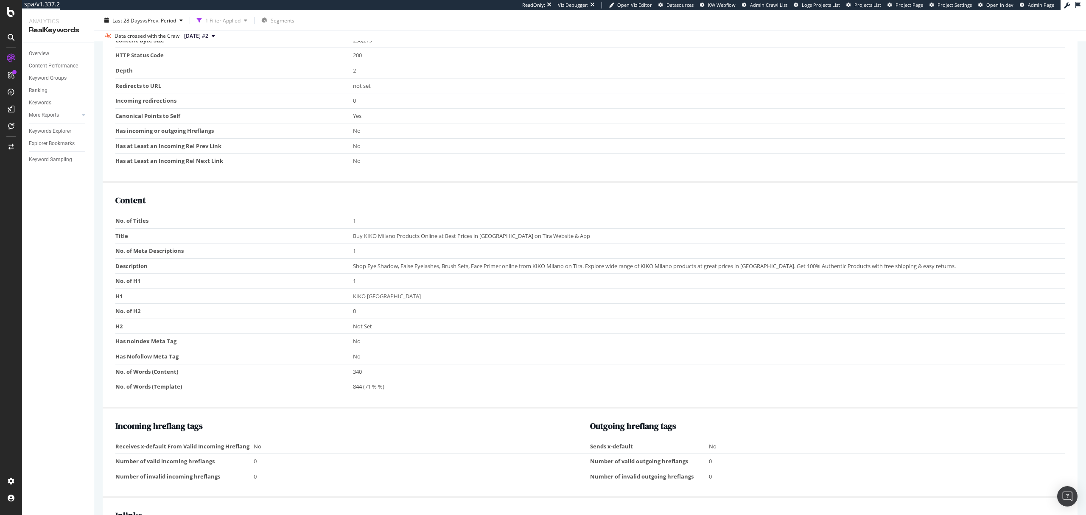
scroll to position [452, 0]
drag, startPoint x: 361, startPoint y: 388, endPoint x: 388, endPoint y: 389, distance: 26.3
click at [388, 389] on td "844 (71 % %)" at bounding box center [709, 384] width 712 height 15
click at [363, 372] on td "340" at bounding box center [709, 368] width 712 height 15
drag, startPoint x: 363, startPoint y: 372, endPoint x: 348, endPoint y: 374, distance: 15.8
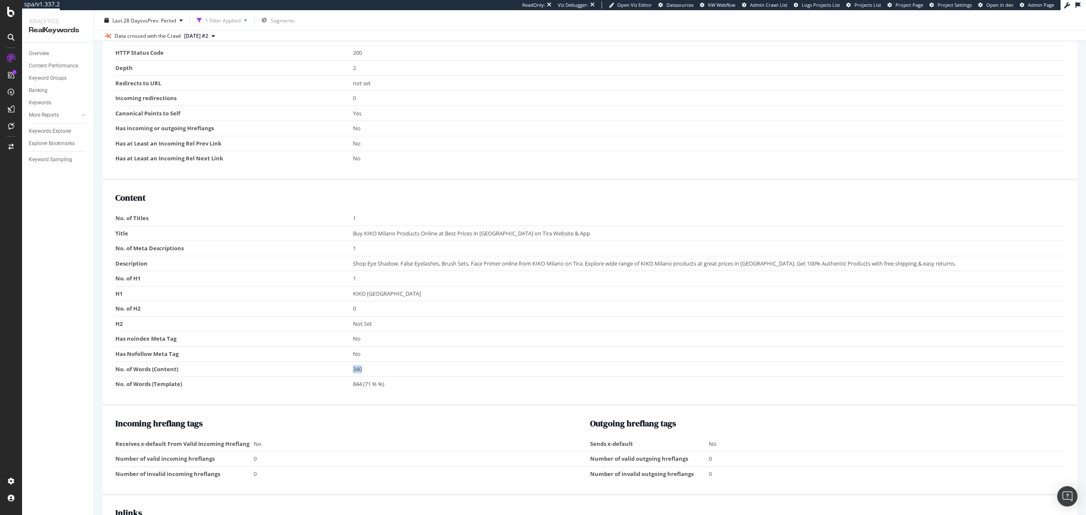
click at [348, 374] on tr "No. of Words (Content) 340" at bounding box center [589, 368] width 949 height 15
click at [392, 388] on td "844 (71 % %)" at bounding box center [709, 384] width 712 height 15
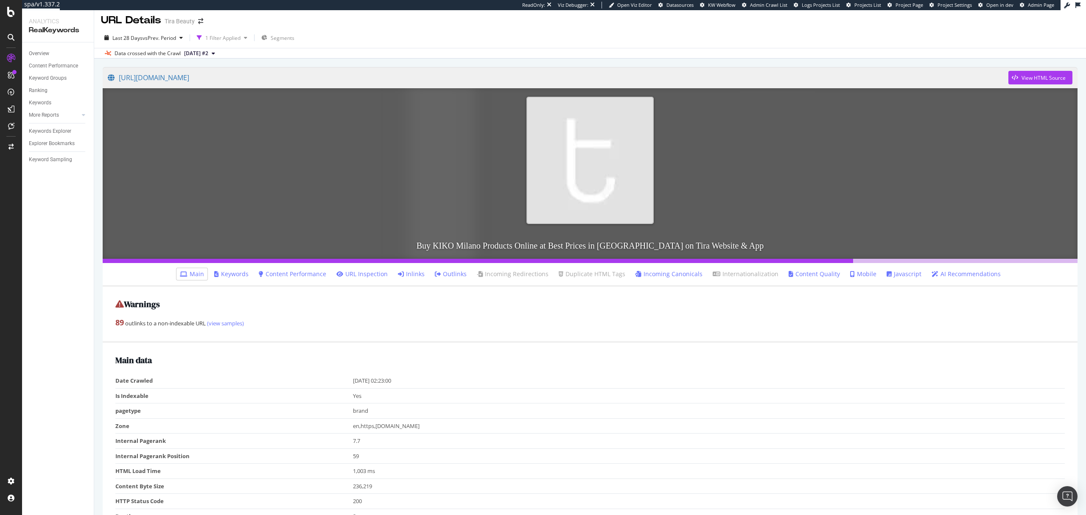
scroll to position [0, 0]
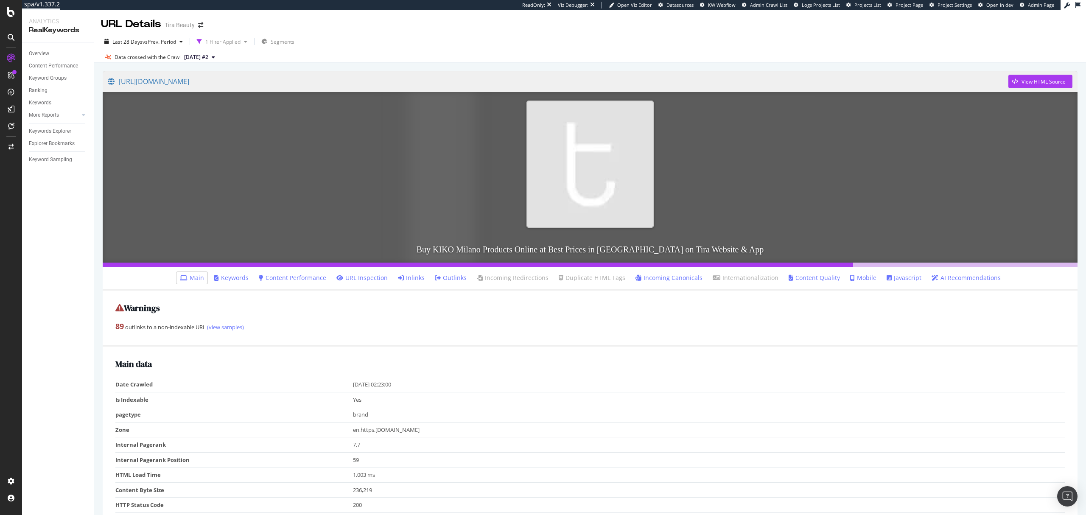
click at [418, 282] on link "Inlinks" at bounding box center [411, 278] width 27 height 8
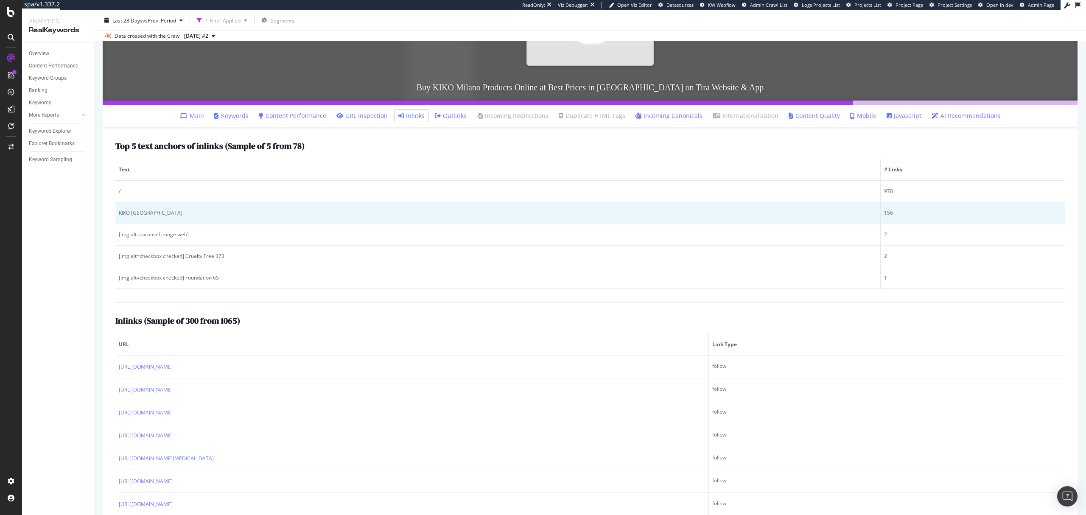
scroll to position [170, 0]
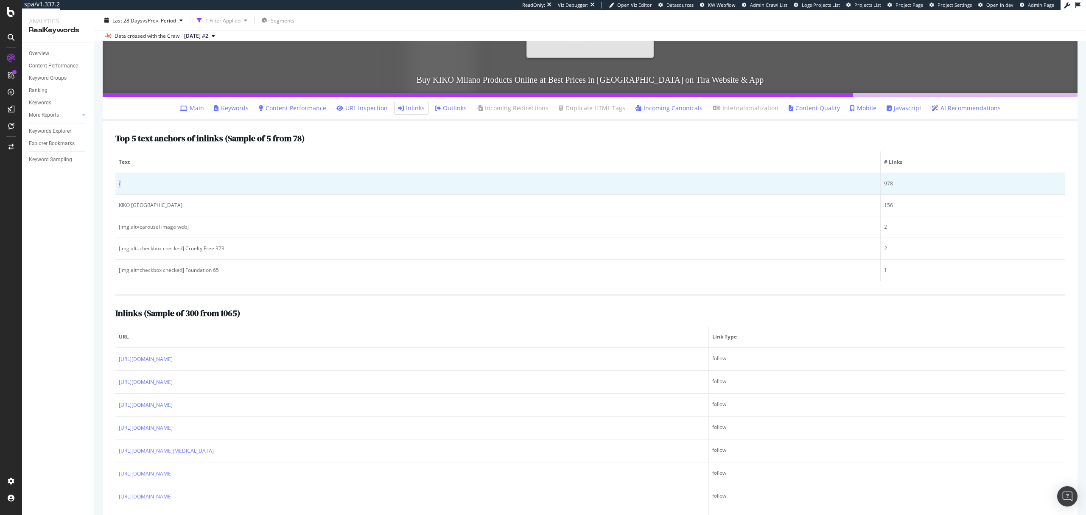
drag, startPoint x: 142, startPoint y: 190, endPoint x: 118, endPoint y: 187, distance: 24.0
click at [118, 187] on td "/" at bounding box center [497, 184] width 765 height 22
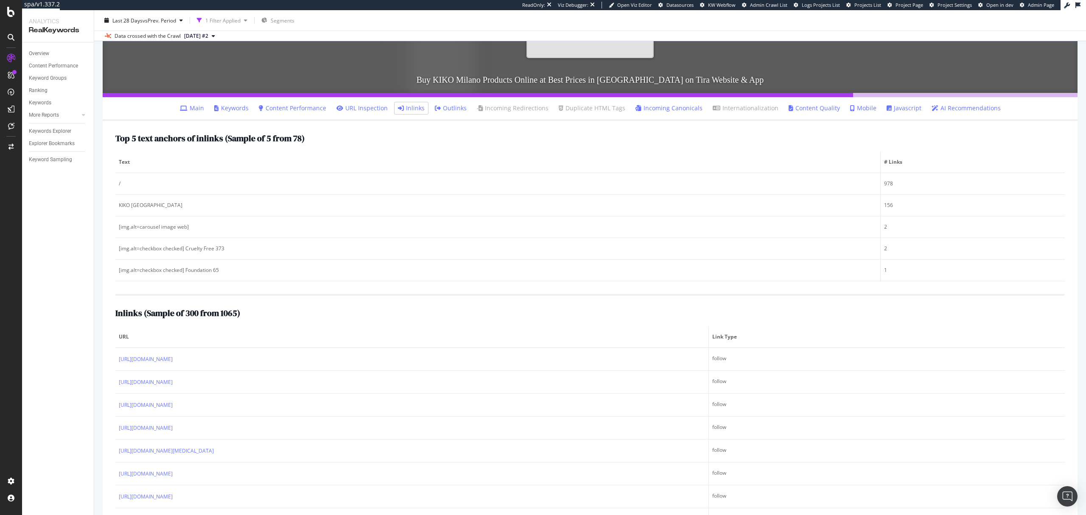
click at [190, 160] on span "Text" at bounding box center [497, 162] width 756 height 8
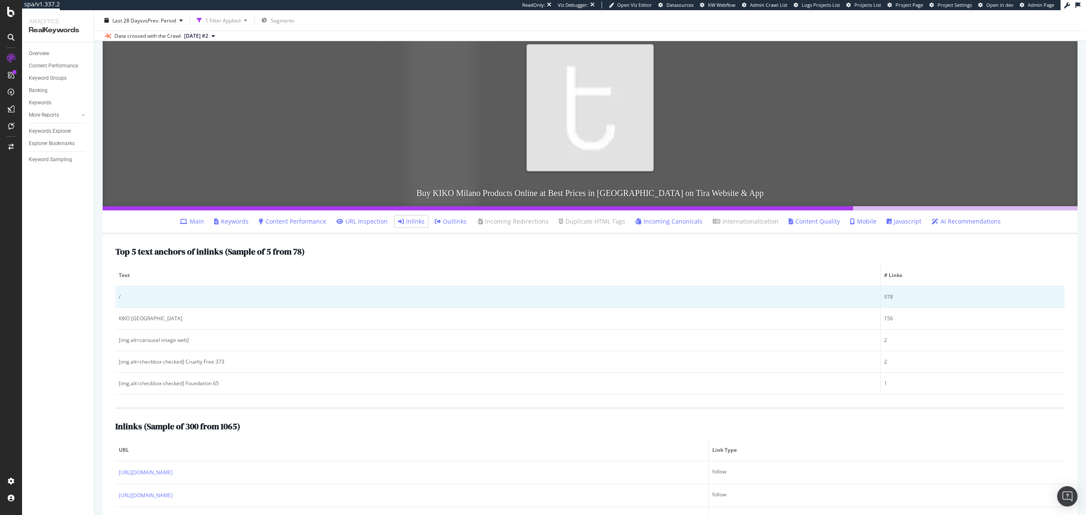
scroll to position [0, 0]
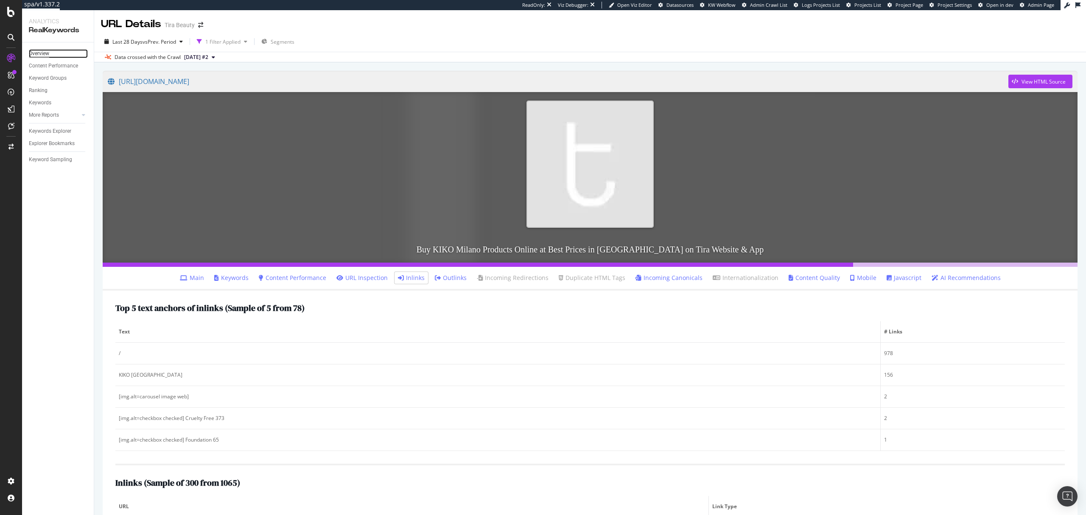
click at [41, 54] on div "Overview" at bounding box center [39, 53] width 20 height 9
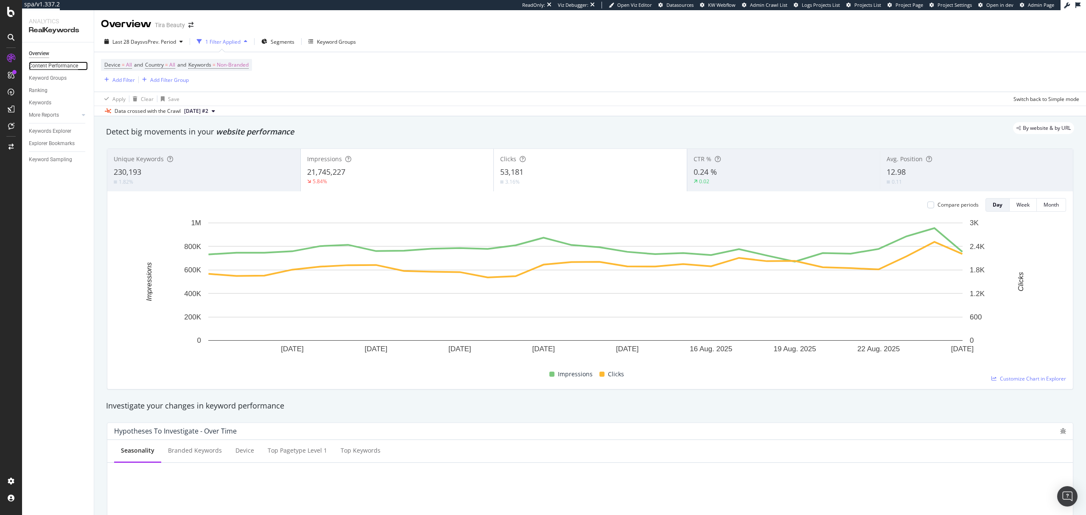
click at [61, 67] on div "Content Performance" at bounding box center [53, 65] width 49 height 9
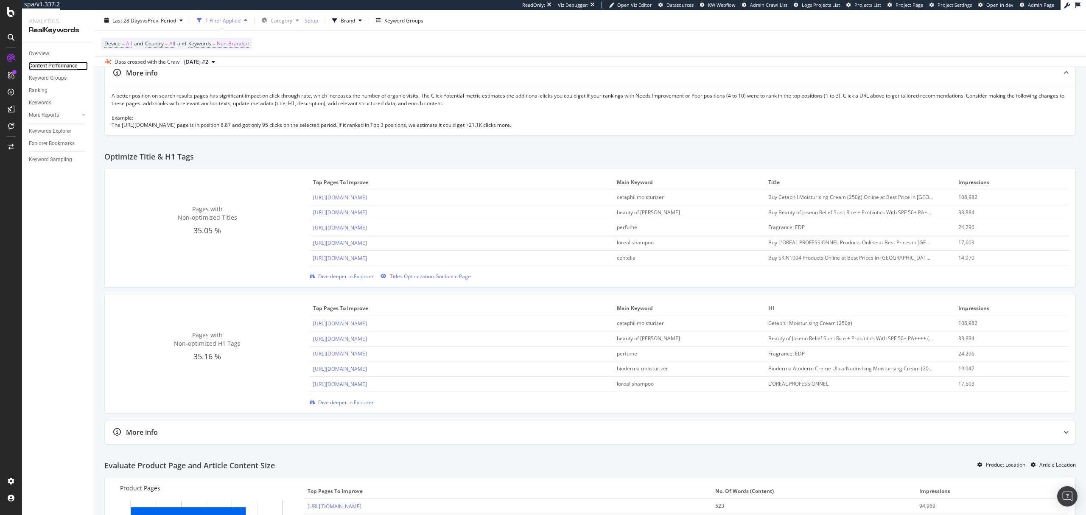
scroll to position [282, 0]
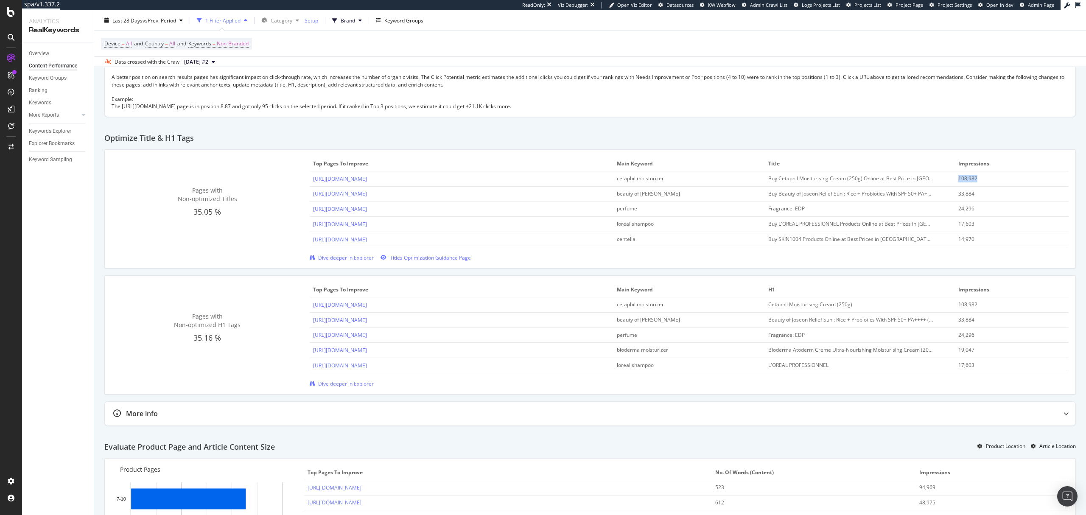
drag, startPoint x: 996, startPoint y: 178, endPoint x: 947, endPoint y: 180, distance: 48.8
click at [955, 180] on td "108,982" at bounding box center [1012, 178] width 114 height 15
drag, startPoint x: 611, startPoint y: 182, endPoint x: 664, endPoint y: 182, distance: 53.0
click at [664, 182] on td "cetaphil moisturizer" at bounding box center [689, 178] width 152 height 15
click at [774, 182] on div "Buy Cetaphil Moisturising Cream (250g) Online at Best Price in India on Tira We…" at bounding box center [850, 179] width 165 height 8
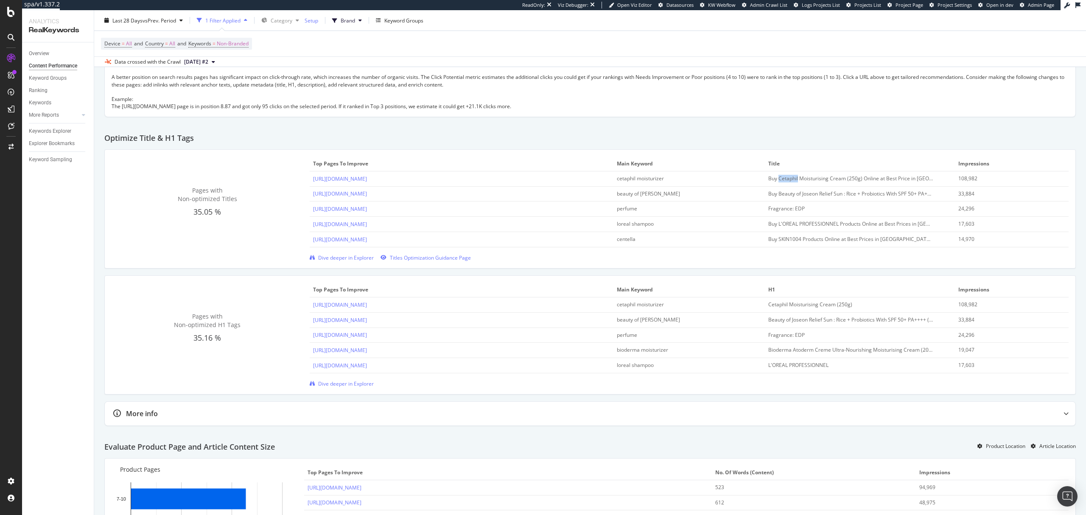
drag, startPoint x: 773, startPoint y: 182, endPoint x: 791, endPoint y: 181, distance: 17.9
click at [791, 181] on div "Buy Cetaphil Moisturising Cream (250g) Online at Best Price in India on Tira We…" at bounding box center [850, 179] width 165 height 8
drag, startPoint x: 672, startPoint y: 182, endPoint x: 638, endPoint y: 181, distance: 33.9
click at [638, 181] on div "cetaphil moisturizer" at bounding box center [682, 179] width 131 height 8
click at [664, 182] on div "cetaphil moisturizer" at bounding box center [682, 179] width 131 height 8
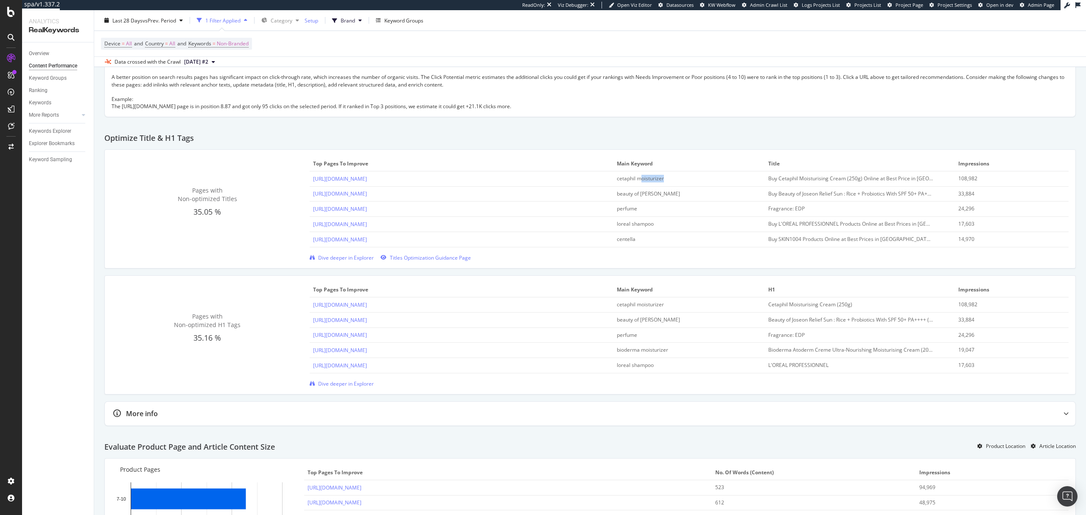
drag, startPoint x: 674, startPoint y: 180, endPoint x: 638, endPoint y: 184, distance: 36.3
click at [638, 182] on div "cetaphil moisturizer" at bounding box center [682, 179] width 131 height 8
click at [630, 180] on div "cetaphil moisturizer" at bounding box center [682, 179] width 131 height 8
drag, startPoint x: 662, startPoint y: 181, endPoint x: 612, endPoint y: 183, distance: 49.2
click at [617, 182] on div "cetaphil moisturizer" at bounding box center [682, 179] width 131 height 8
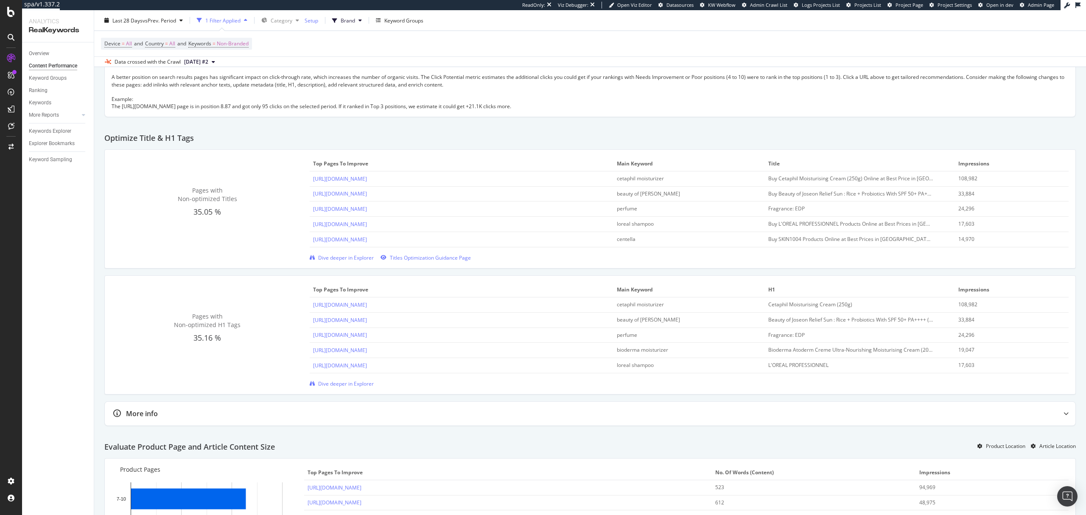
click at [716, 147] on div "Optimize Title & H1 Tags" at bounding box center [589, 134] width 971 height 29
drag, startPoint x: 656, startPoint y: 212, endPoint x: 613, endPoint y: 213, distance: 43.7
click at [617, 212] on div "perfume" at bounding box center [682, 209] width 131 height 8
drag, startPoint x: 764, startPoint y: 215, endPoint x: 794, endPoint y: 215, distance: 30.1
click at [794, 212] on div "Fragrance: EDP" at bounding box center [850, 209] width 165 height 8
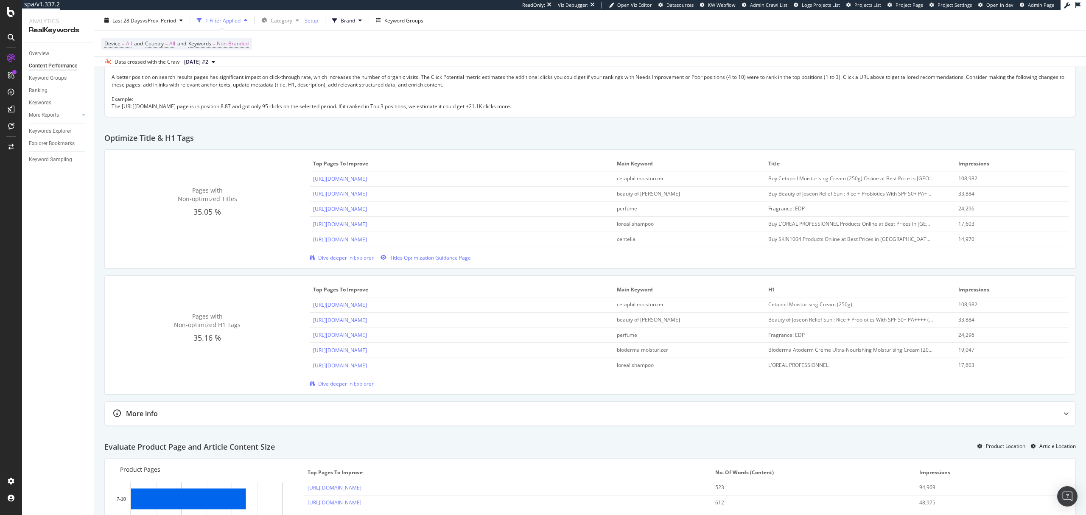
click at [804, 212] on div "Fragrance: EDP" at bounding box center [850, 209] width 165 height 8
drag, startPoint x: 642, startPoint y: 212, endPoint x: 611, endPoint y: 213, distance: 30.5
click at [613, 213] on td "perfume" at bounding box center [689, 208] width 152 height 15
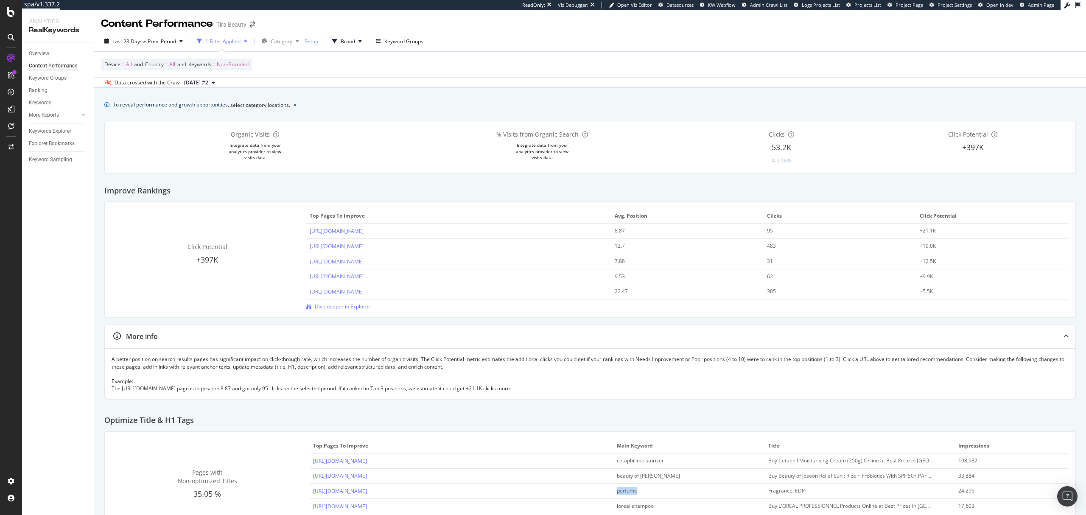
scroll to position [0, 0]
click at [39, 54] on div "Overview" at bounding box center [39, 53] width 20 height 9
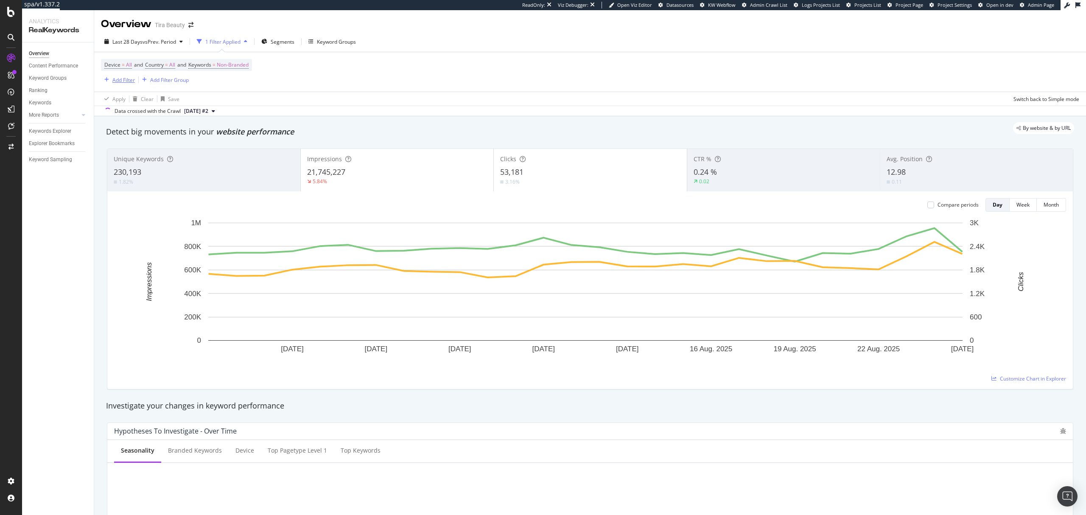
click at [124, 82] on div "Add Filter" at bounding box center [123, 79] width 22 height 7
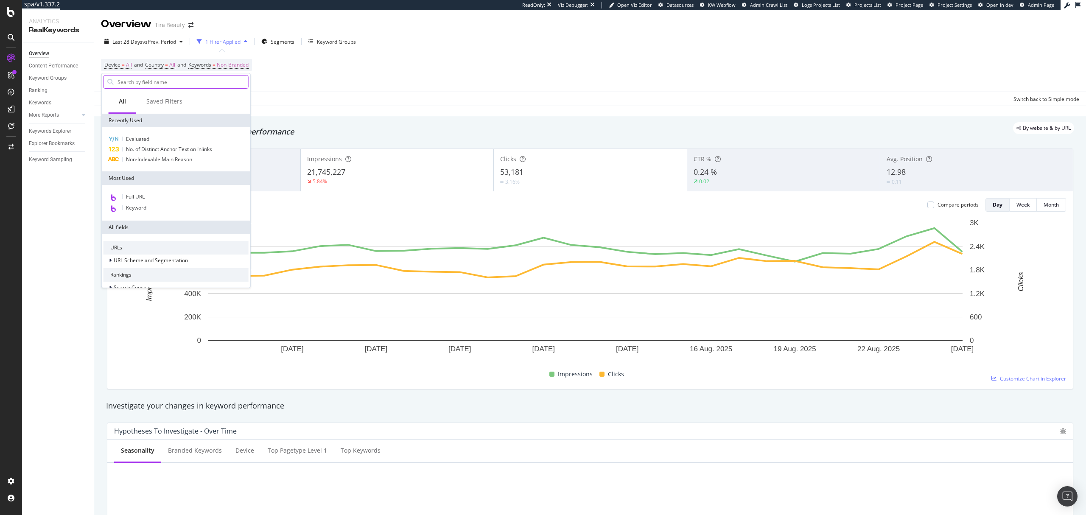
click at [187, 83] on input "text" at bounding box center [182, 81] width 131 height 13
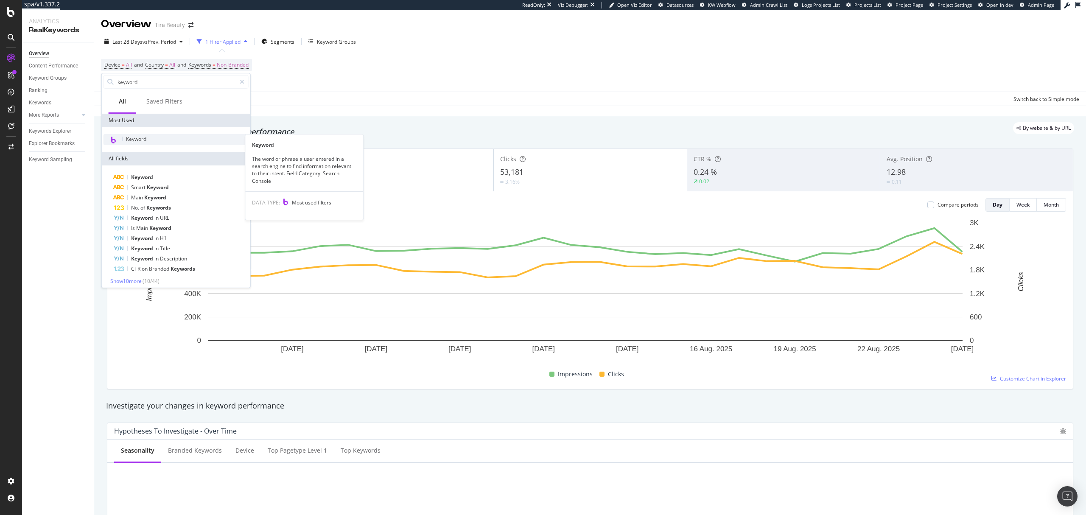
type input "keyword"
click at [165, 137] on div "Keyword" at bounding box center [175, 139] width 145 height 11
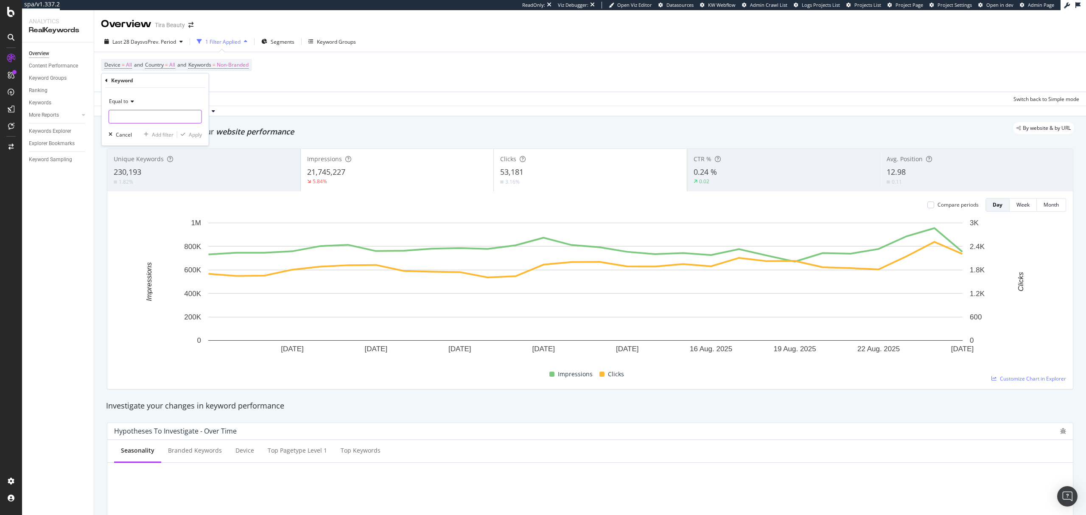
click at [144, 119] on input "text" at bounding box center [155, 117] width 92 height 14
click at [124, 104] on span "Equal to" at bounding box center [118, 101] width 19 height 7
click at [137, 181] on div "Contains" at bounding box center [156, 184] width 91 height 11
click at [153, 114] on input "text" at bounding box center [155, 117] width 92 height 14
type input "black"
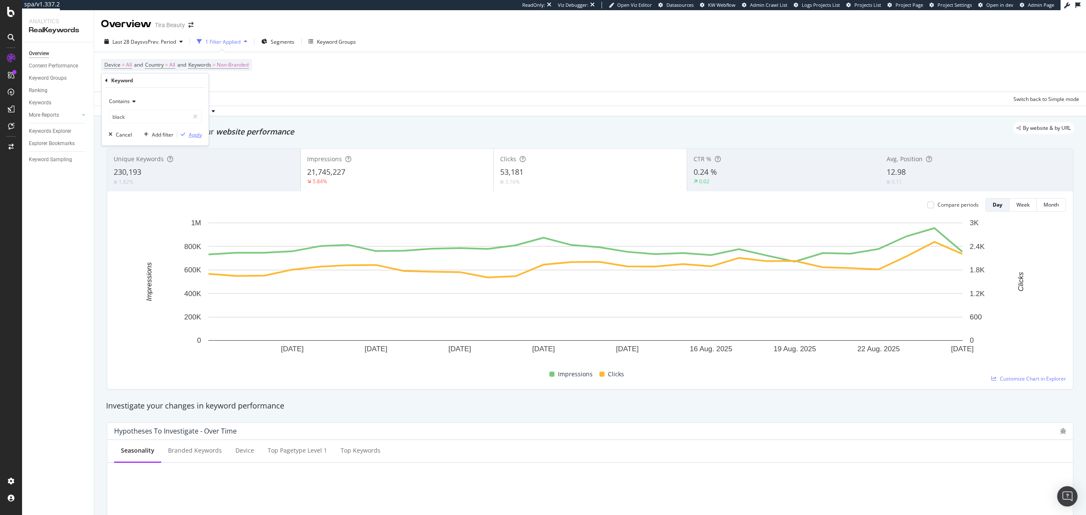
click at [191, 133] on div "Apply" at bounding box center [195, 134] width 13 height 7
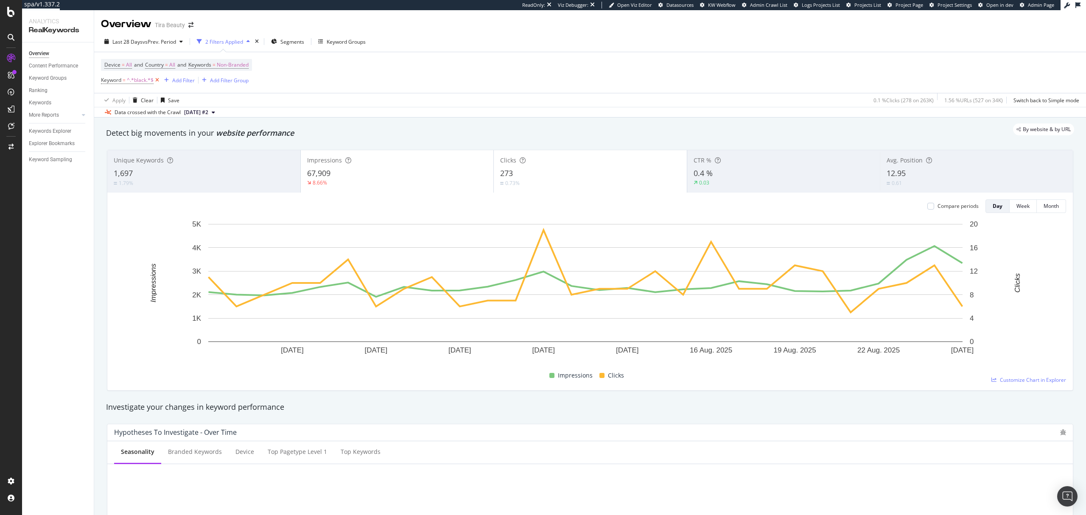
click at [156, 81] on icon at bounding box center [157, 80] width 7 height 8
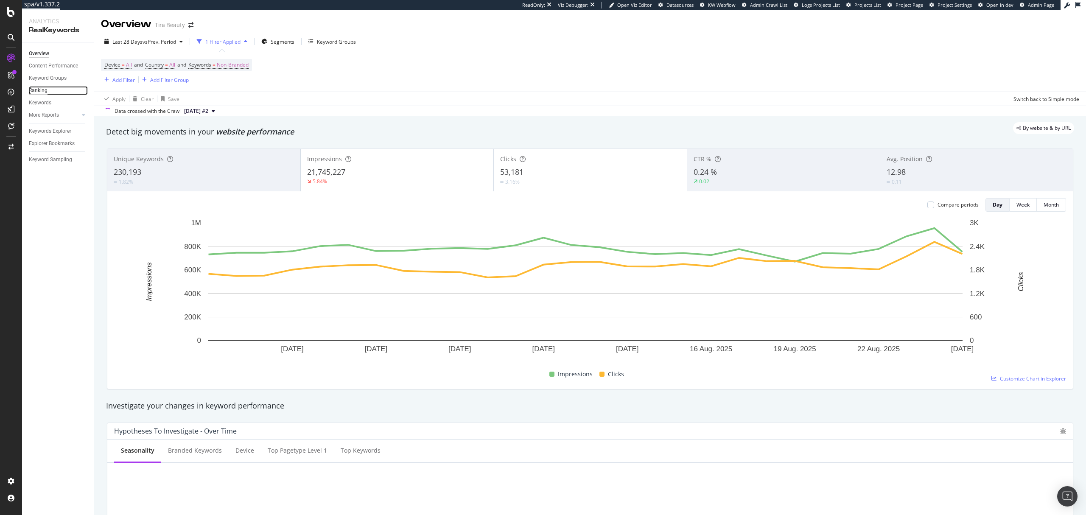
click at [41, 92] on div "Ranking" at bounding box center [38, 90] width 19 height 9
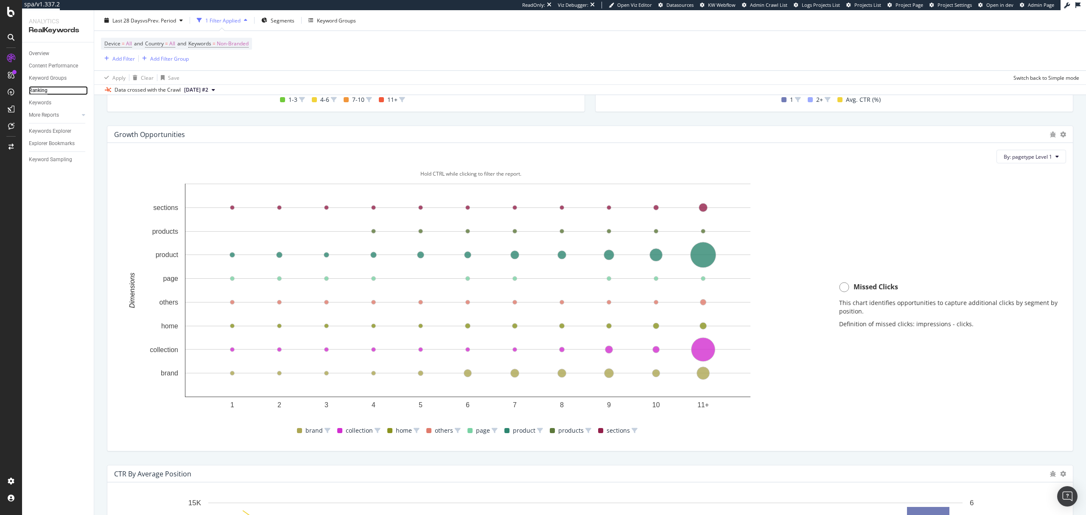
scroll to position [498, 0]
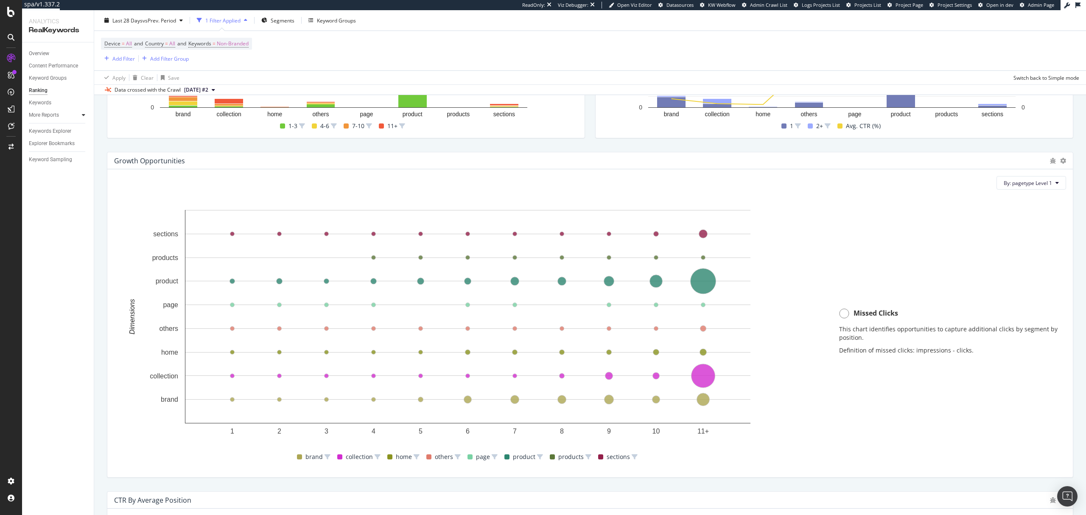
click at [82, 116] on icon at bounding box center [83, 114] width 3 height 5
click at [43, 153] on div "Content" at bounding box center [42, 152] width 18 height 9
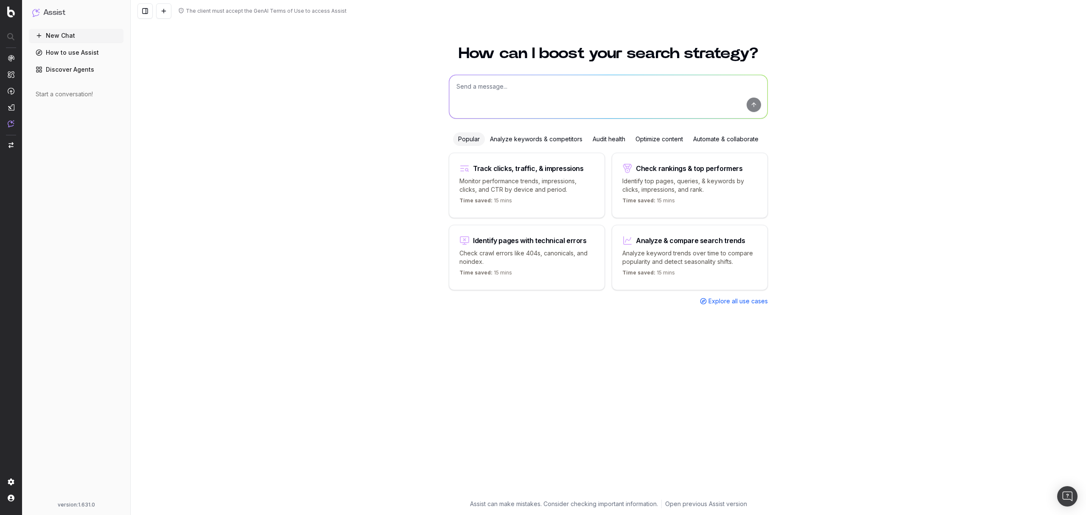
click at [496, 87] on textarea at bounding box center [608, 96] width 318 height 43
click at [553, 94] on textarea at bounding box center [608, 96] width 318 height 43
paste textarea "[URL][DOMAIN_NAME]"
type textarea "I need you to write SEO content for this page: [URL][DOMAIN_NAME]"
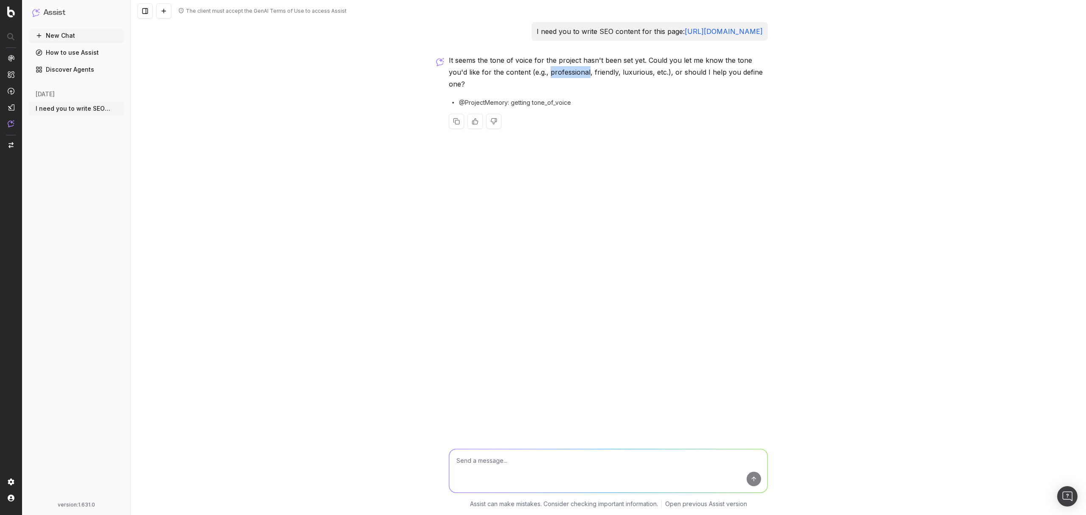
drag, startPoint x: 530, startPoint y: 72, endPoint x: 567, endPoint y: 72, distance: 37.7
click at [567, 72] on p "It seems the tone of voice for the project hasn't been set yet. Could you let m…" at bounding box center [608, 72] width 319 height 36
copy p "professional"
click at [589, 465] on textarea at bounding box center [608, 470] width 318 height 43
paste textarea "professional"
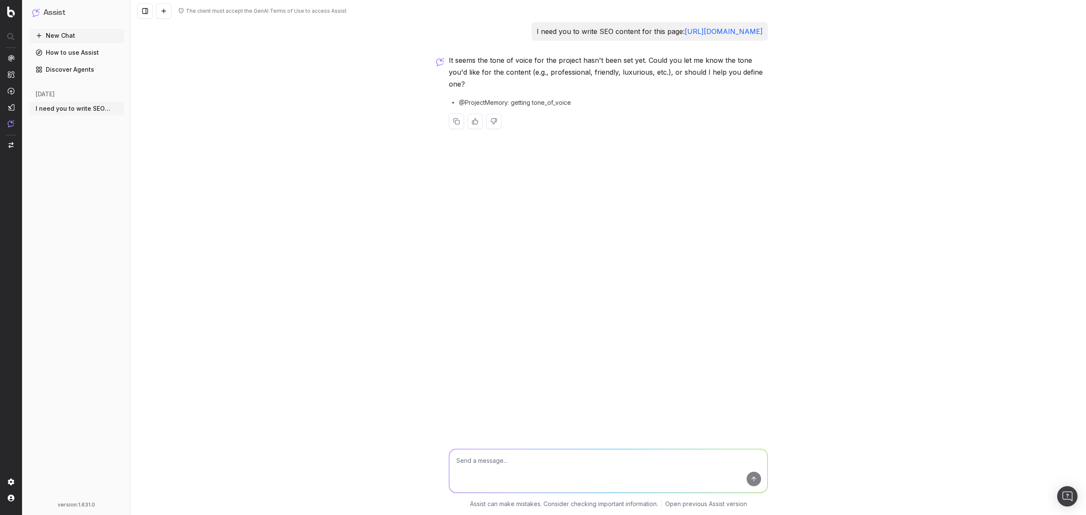
type textarea "professional"
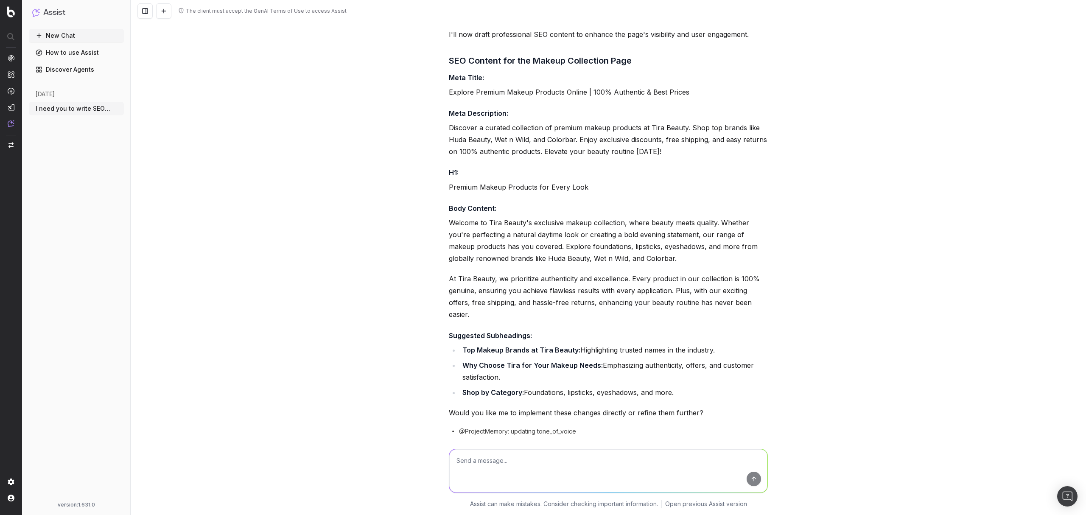
scroll to position [336, 0]
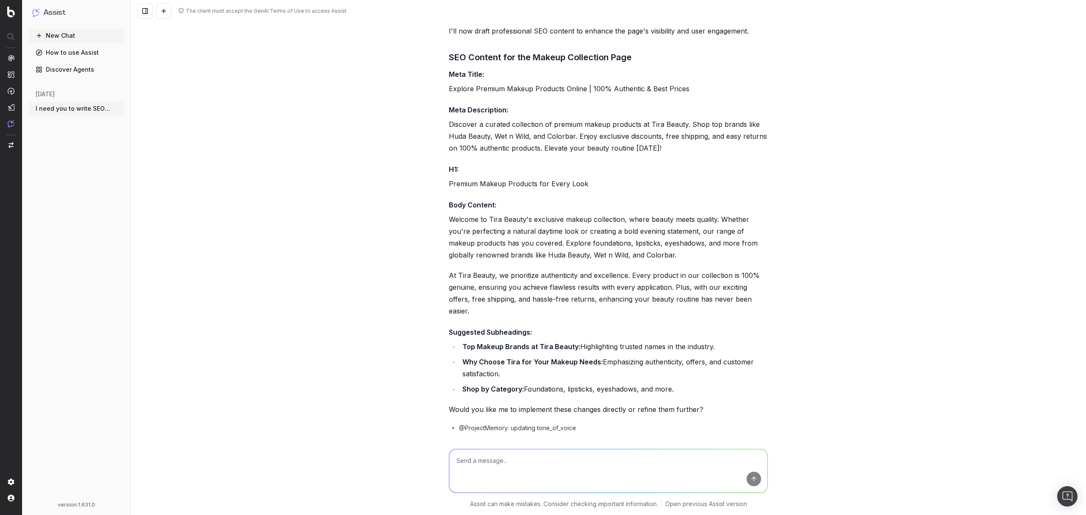
click at [611, 474] on textarea at bounding box center [608, 470] width 318 height 43
click at [472, 461] on textarea "add faq in the content" at bounding box center [608, 470] width 318 height 43
click at [472, 460] on textarea "add faq in the content" at bounding box center [608, 470] width 318 height 43
type textarea "add faqs in the content"
click at [747, 477] on button "submit" at bounding box center [753, 479] width 14 height 14
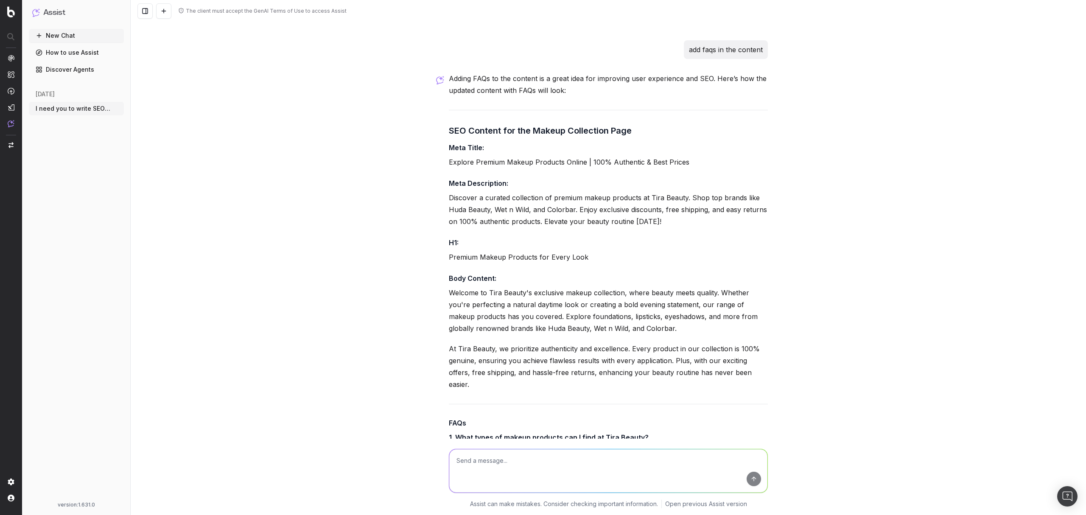
scroll to position [802, 0]
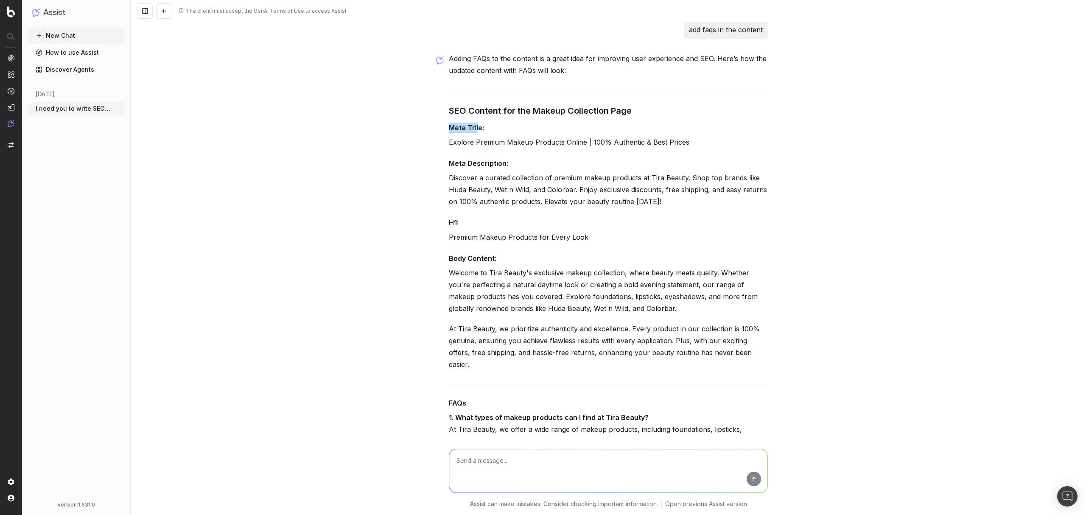
drag, startPoint x: 444, startPoint y: 81, endPoint x: 473, endPoint y: 81, distance: 29.7
click at [481, 102] on div "Adding FAQs to the content is a great idea for improving user experience and SE…" at bounding box center [608, 388] width 319 height 671
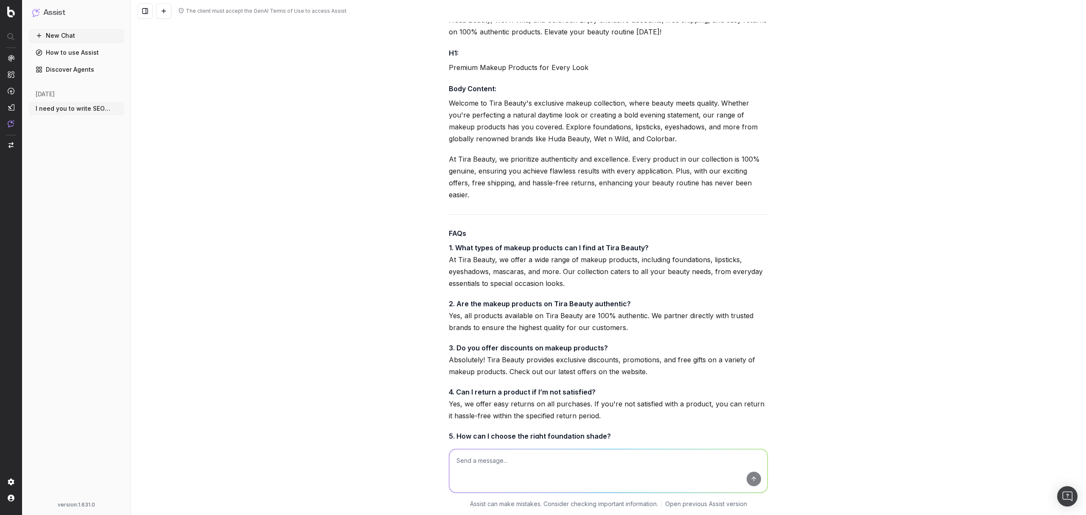
scroll to position [859, 0]
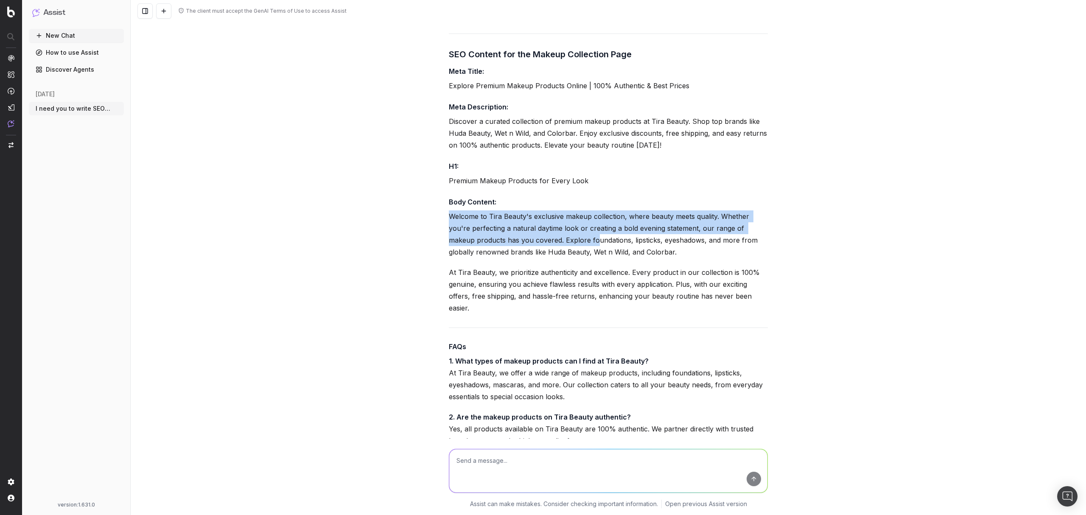
drag, startPoint x: 446, startPoint y: 170, endPoint x: 564, endPoint y: 198, distance: 121.0
click at [564, 210] on p "Welcome to Tira Beauty's exclusive makeup collection, where beauty meets qualit…" at bounding box center [608, 233] width 319 height 47
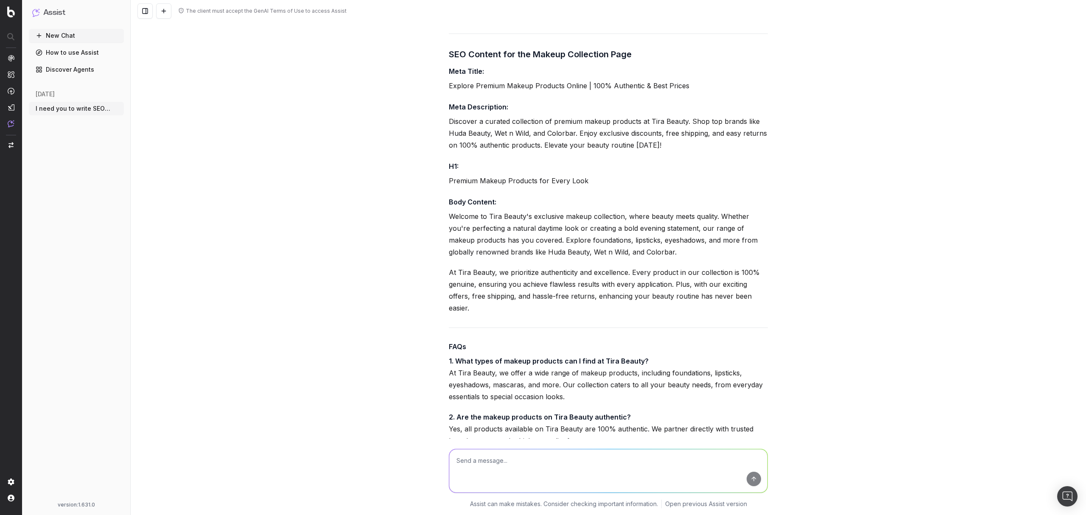
click at [643, 214] on div "Adding FAQs to the content is a great idea for improving user experience and SE…" at bounding box center [608, 331] width 319 height 671
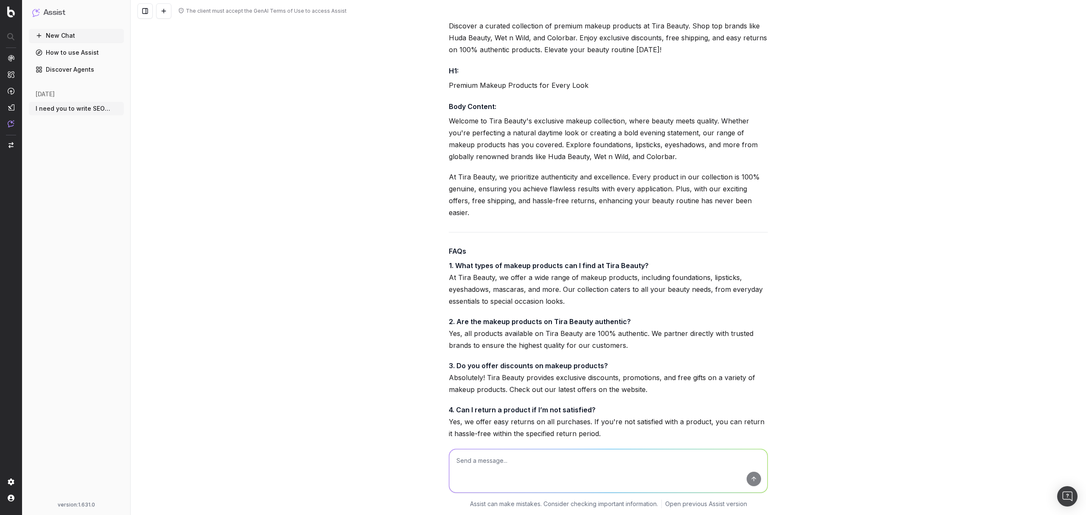
scroll to position [972, 0]
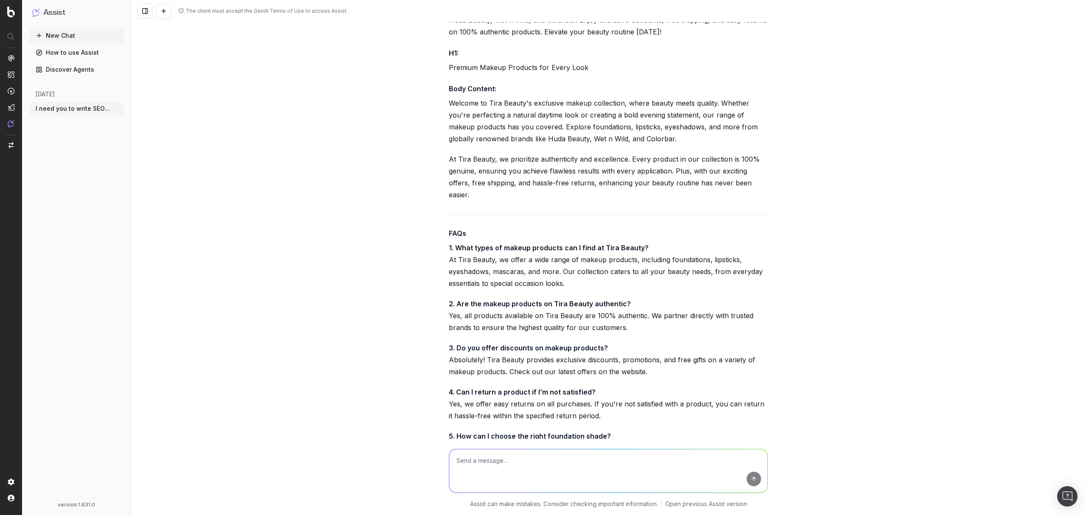
click at [611, 472] on textarea at bounding box center [608, 470] width 318 height 43
type textarea "give me linking ideas that I can put into the body content and faqs"
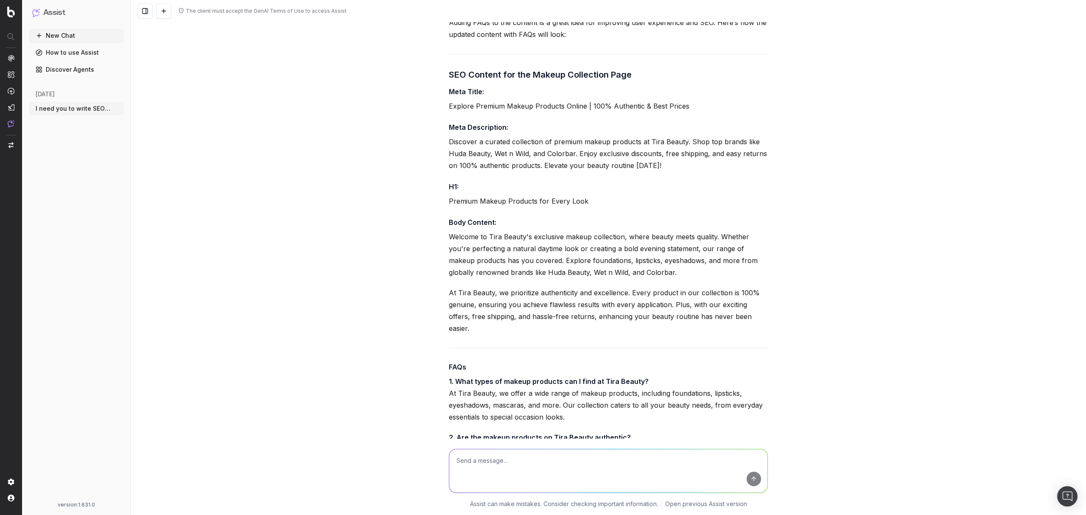
scroll to position [809, 0]
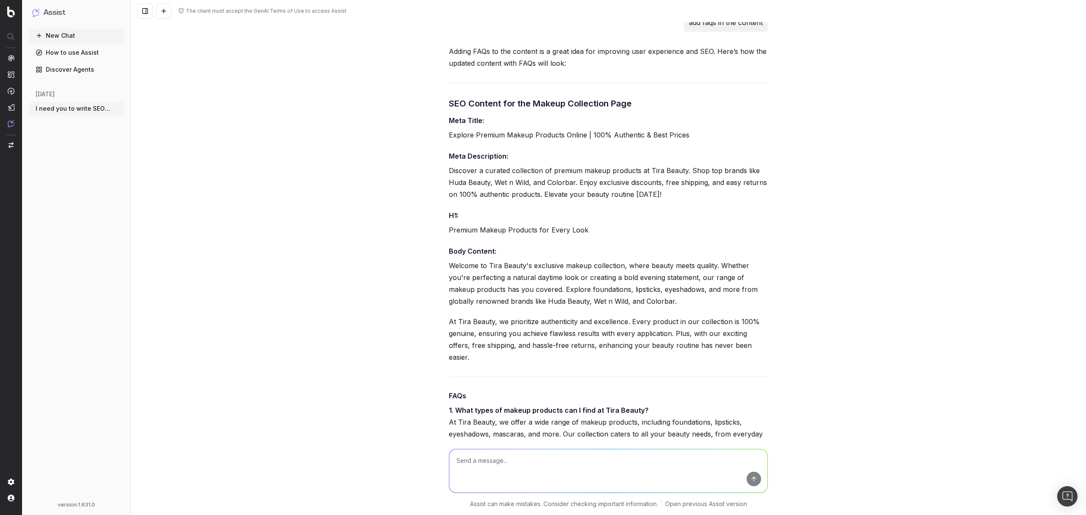
click at [445, 220] on div "I need you to write SEO content for this page: [URL][DOMAIN_NAME] It seems the …" at bounding box center [608, 370] width 326 height 2314
click at [583, 260] on p "Welcome to Tira Beauty's exclusive makeup collection, where beauty meets qualit…" at bounding box center [608, 283] width 319 height 47
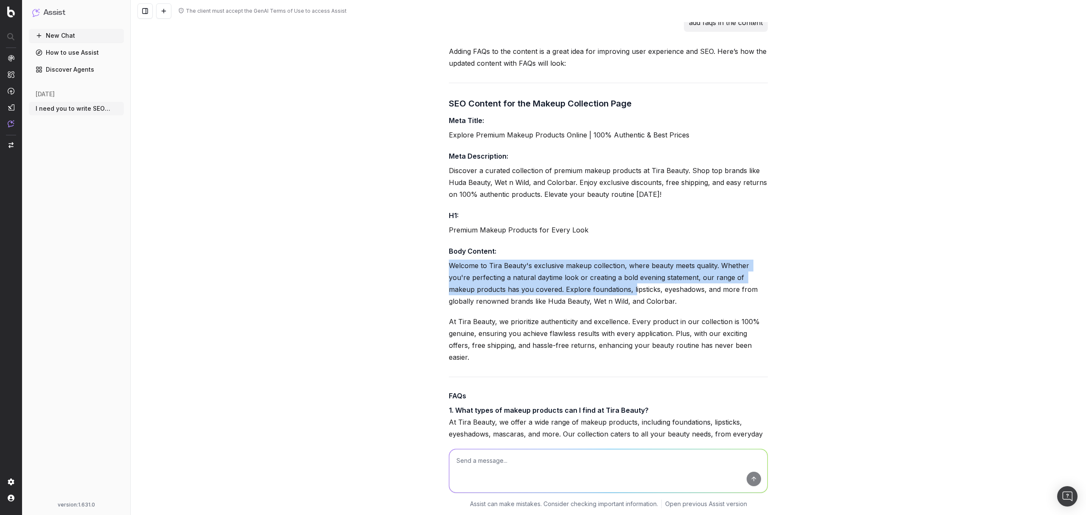
drag, startPoint x: 445, startPoint y: 218, endPoint x: 600, endPoint y: 247, distance: 158.4
click at [600, 260] on p "Welcome to Tira Beauty's exclusive makeup collection, where beauty meets qualit…" at bounding box center [608, 283] width 319 height 47
click at [633, 260] on p "Welcome to Tira Beauty's exclusive makeup collection, where beauty meets qualit…" at bounding box center [608, 283] width 319 height 47
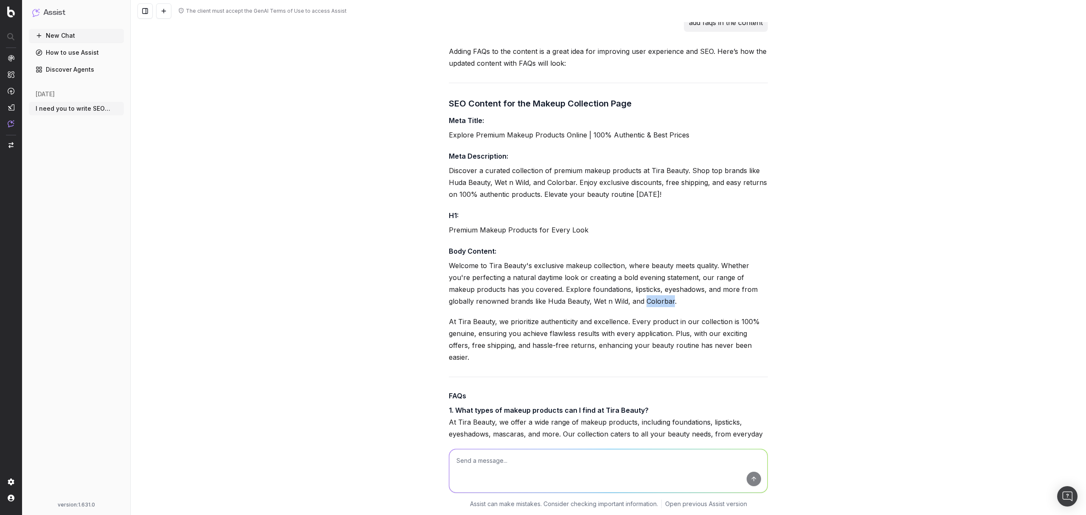
click at [633, 260] on p "Welcome to Tira Beauty's exclusive makeup collection, where beauty meets qualit…" at bounding box center [608, 283] width 319 height 47
click at [461, 260] on p "Welcome to Tira Beauty's exclusive makeup collection, where beauty meets qualit…" at bounding box center [608, 283] width 319 height 47
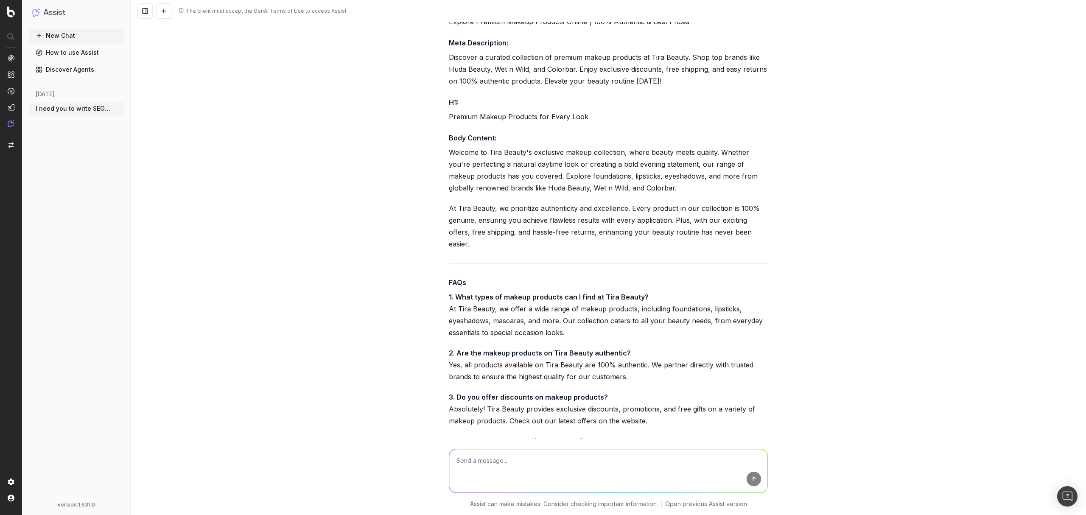
scroll to position [979, 0]
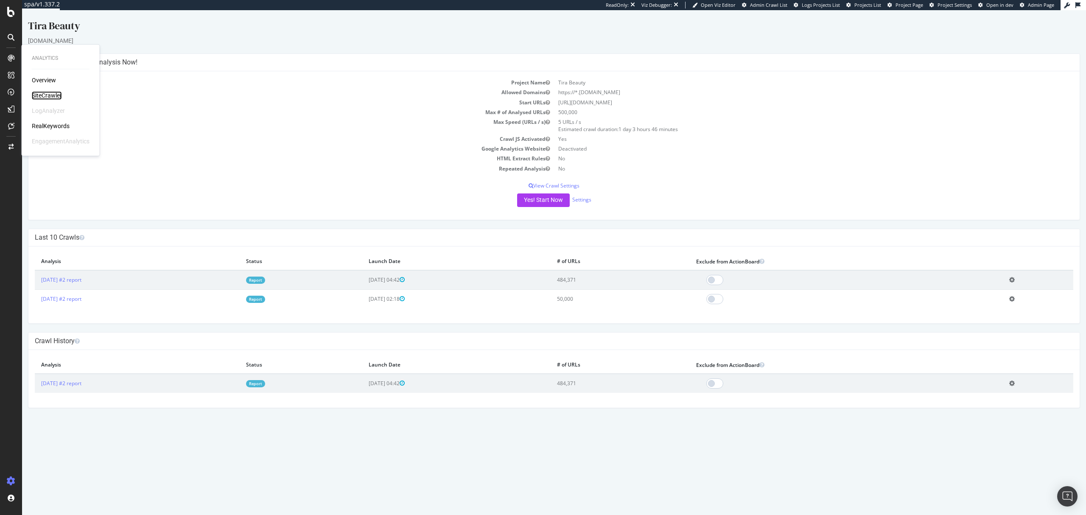
click at [47, 96] on div "SiteCrawler" at bounding box center [47, 95] width 30 height 8
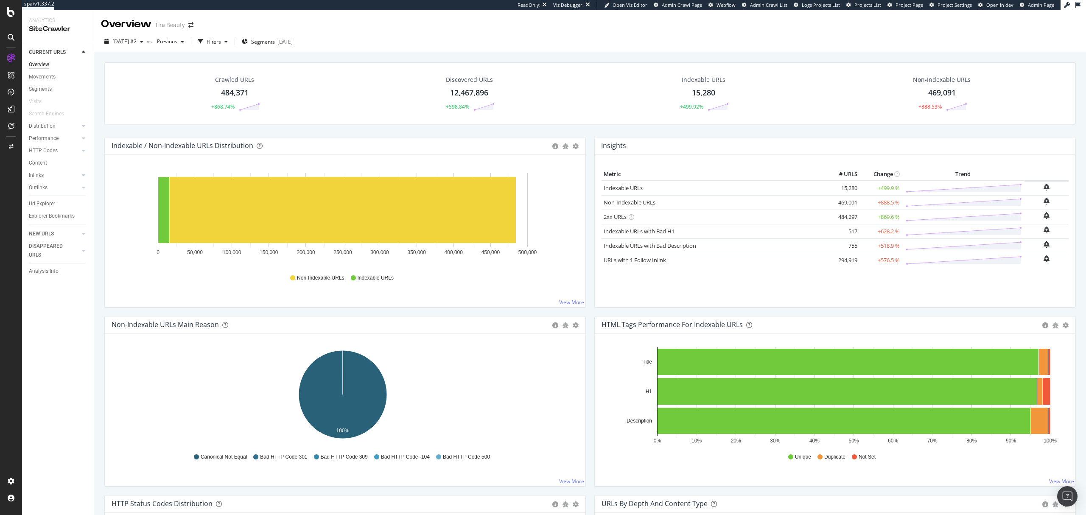
click at [42, 158] on div "Content" at bounding box center [61, 163] width 65 height 12
click at [40, 163] on div "Content" at bounding box center [38, 163] width 18 height 9
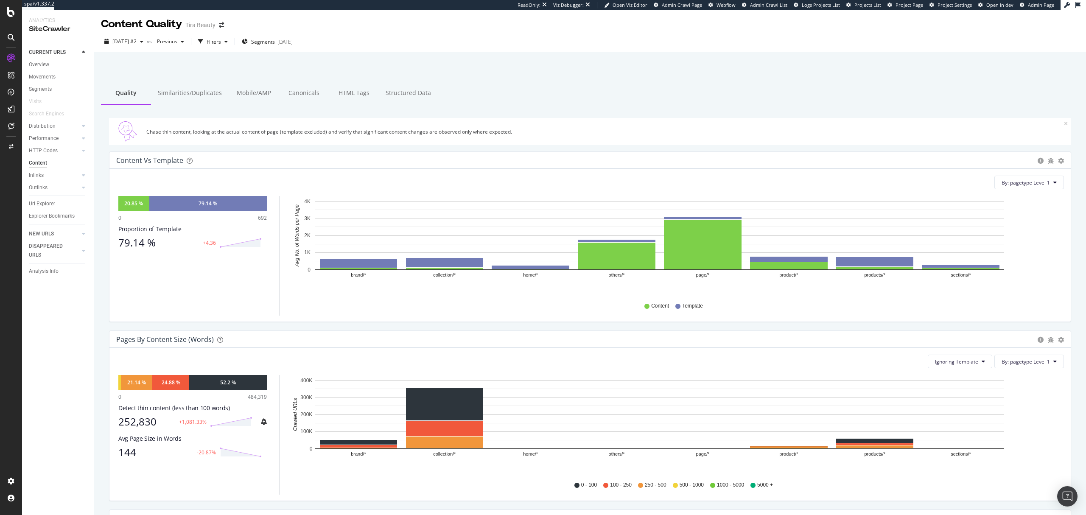
scroll to position [56, 0]
